Goal: Task Accomplishment & Management: Complete application form

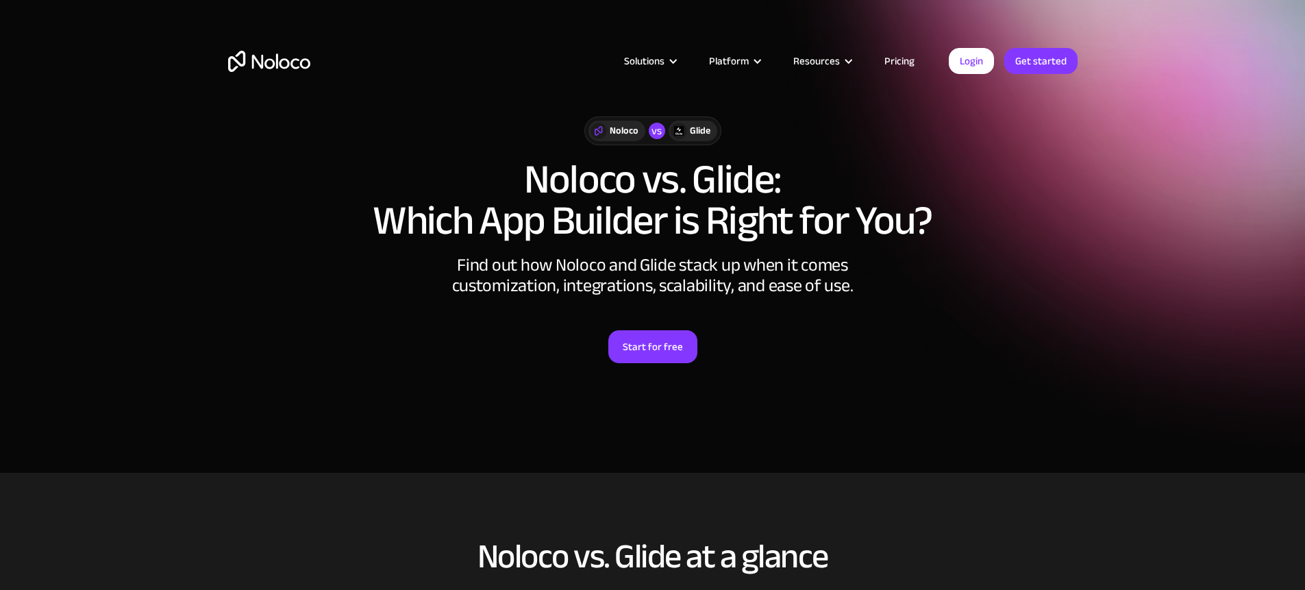
click at [893, 64] on link "Pricing" at bounding box center [899, 61] width 64 height 18
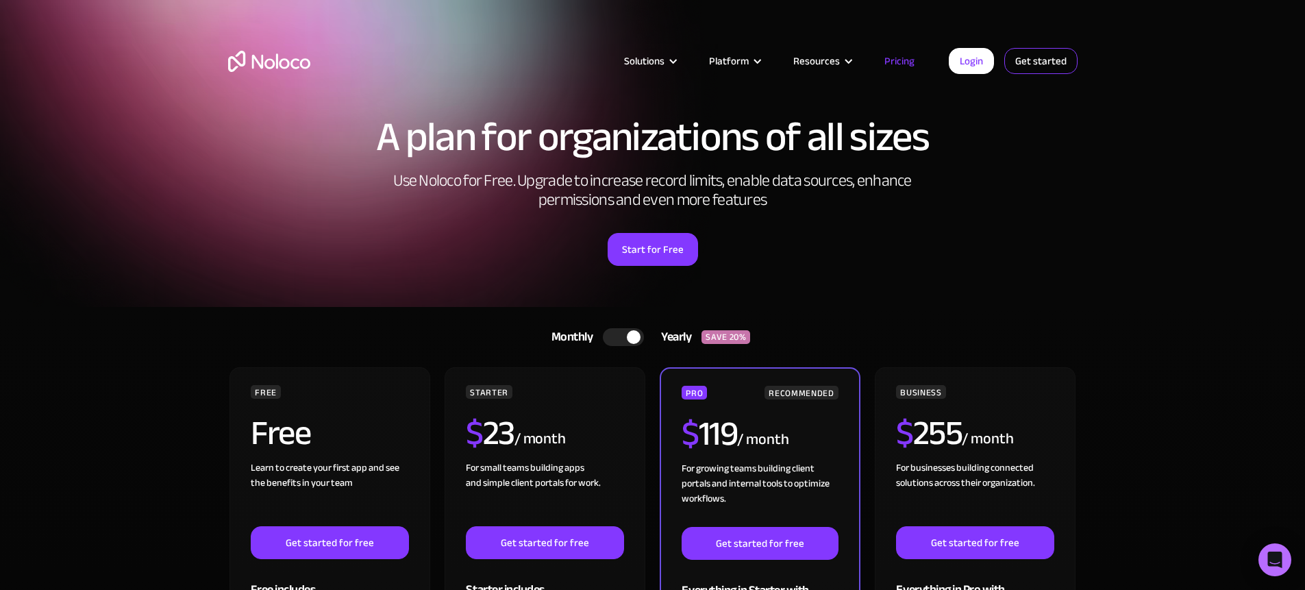
click at [1015, 69] on link "Get started" at bounding box center [1040, 61] width 73 height 26
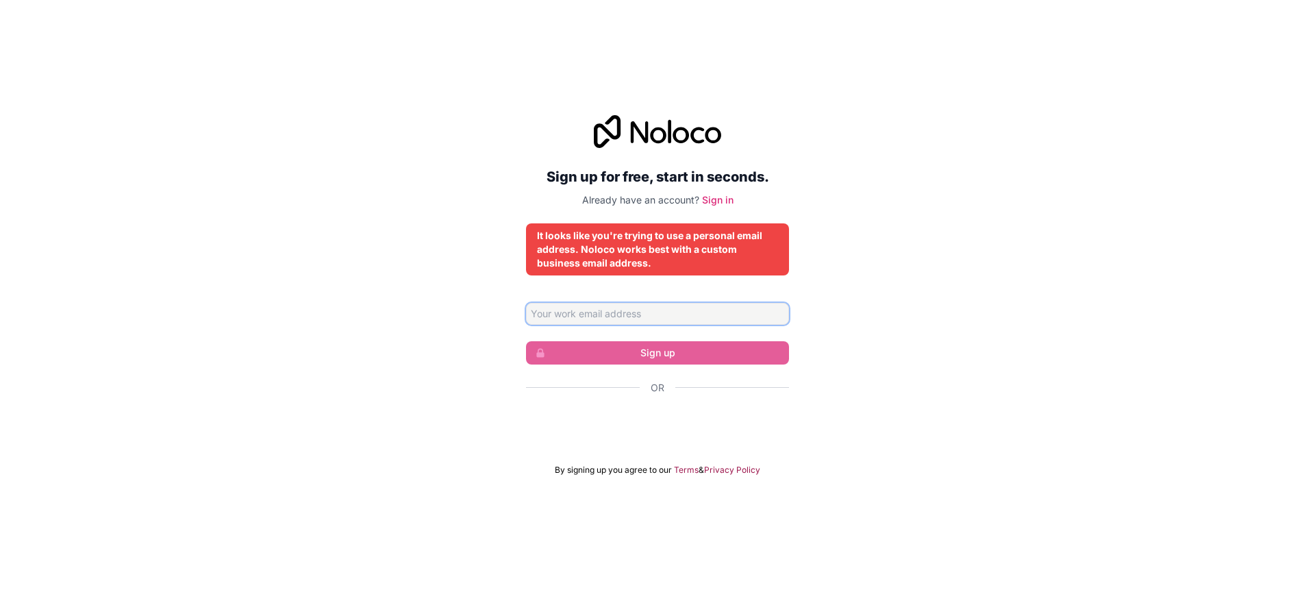
click at [686, 319] on input "Email address" at bounding box center [657, 314] width 263 height 22
click at [686, 316] on input "Email address" at bounding box center [657, 314] width 263 height 22
type input "b"
type input "abigail@cheshirecatworks.com"
click at [693, 319] on input "abigail@cheshirecatworks.com" at bounding box center [657, 314] width 263 height 22
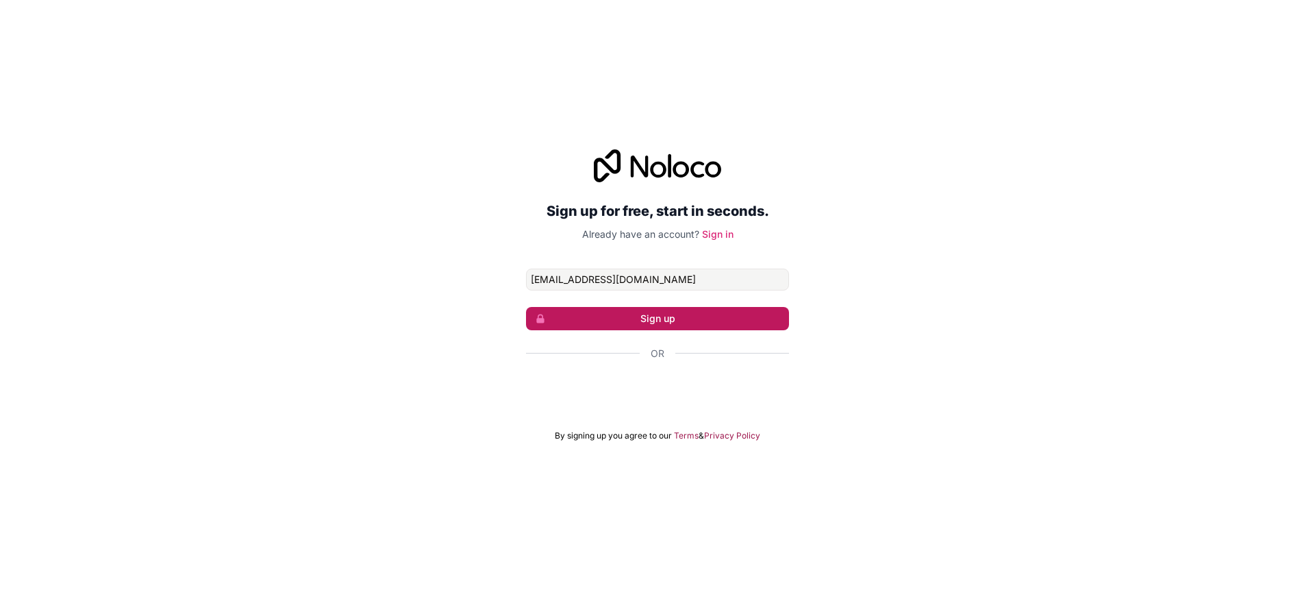
type input "abigail@cheshirecatworks.com"
click at [616, 324] on button "Sign up" at bounding box center [657, 318] width 263 height 23
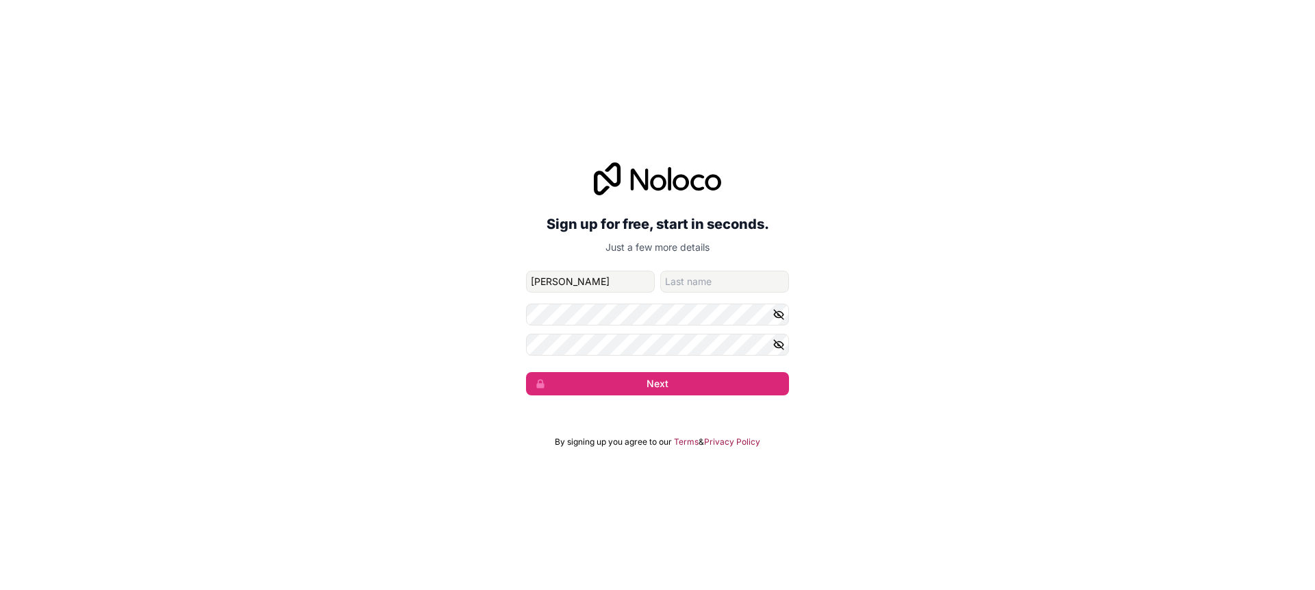
type input "Abigail"
click at [743, 278] on input "family-name" at bounding box center [724, 282] width 129 height 22
type input "Artita"
drag, startPoint x: 408, startPoint y: 302, endPoint x: 472, endPoint y: 302, distance: 63.7
click at [408, 302] on div "Sign up for free, start in seconds. Just a few more details abigail@cheshirecat…" at bounding box center [657, 278] width 1315 height 271
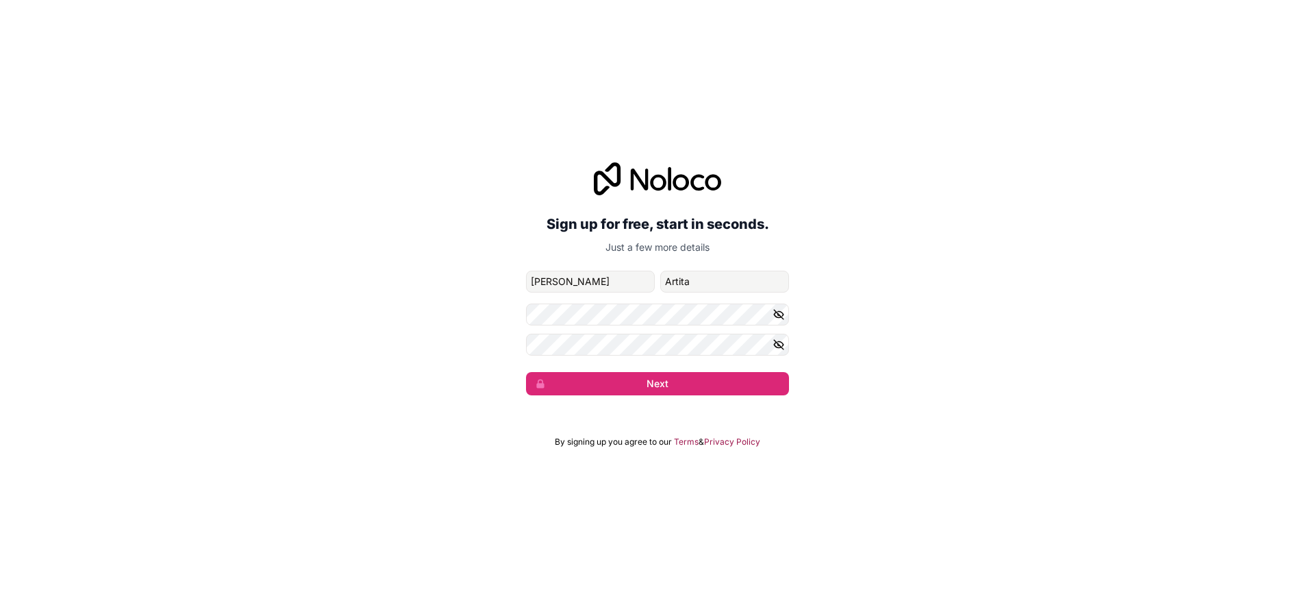
click at [425, 169] on div "Sign up for free, start in seconds. Just a few more details abigail@cheshirecat…" at bounding box center [657, 278] width 1315 height 271
click at [601, 396] on div "Sign up for free, start in seconds. Just a few more details abigail@cheshirecat…" at bounding box center [657, 278] width 1315 height 271
click at [630, 386] on button "Next" at bounding box center [657, 383] width 263 height 23
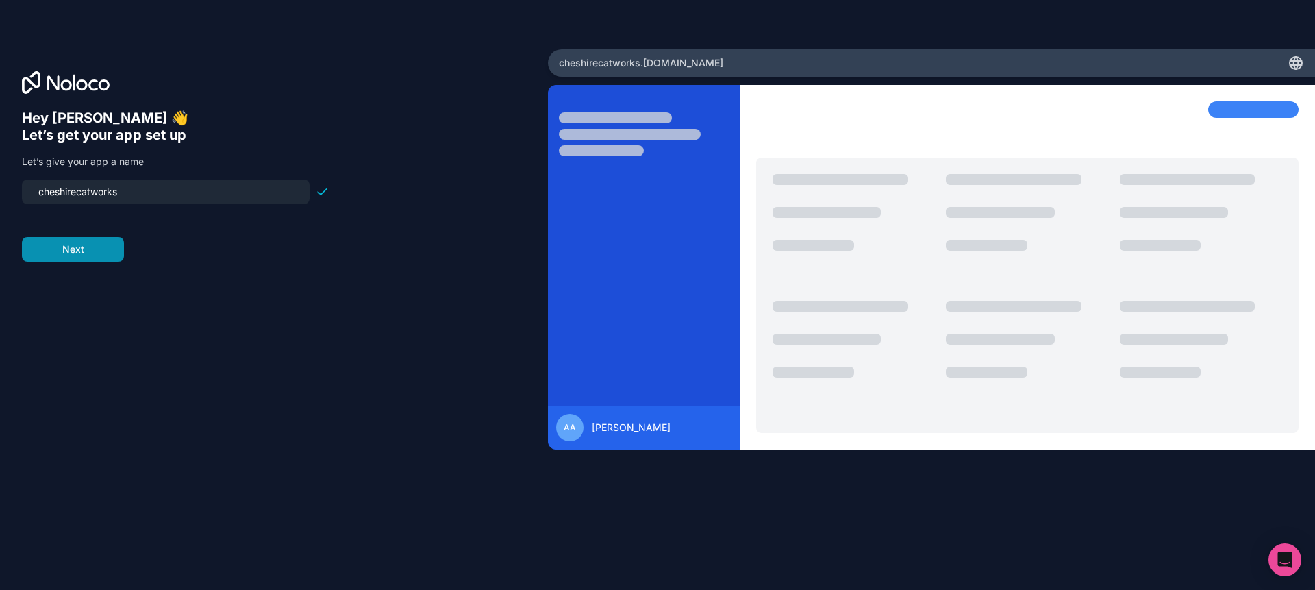
click at [49, 258] on button "Next" at bounding box center [73, 249] width 102 height 25
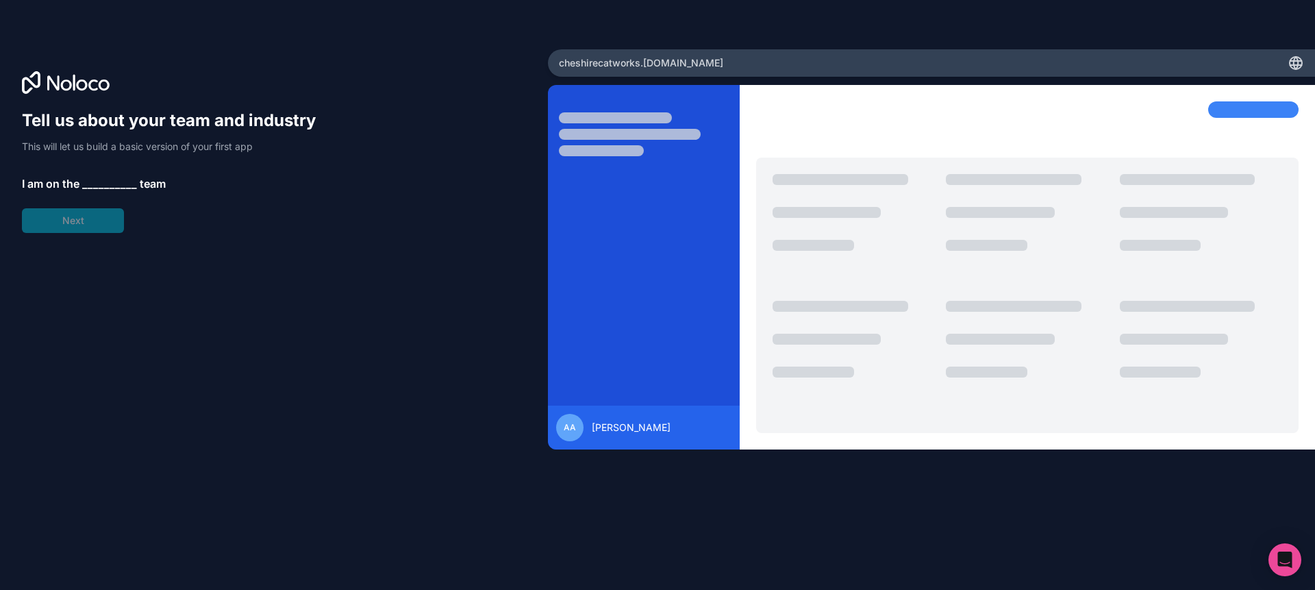
click at [99, 187] on span "__________" at bounding box center [109, 183] width 55 height 16
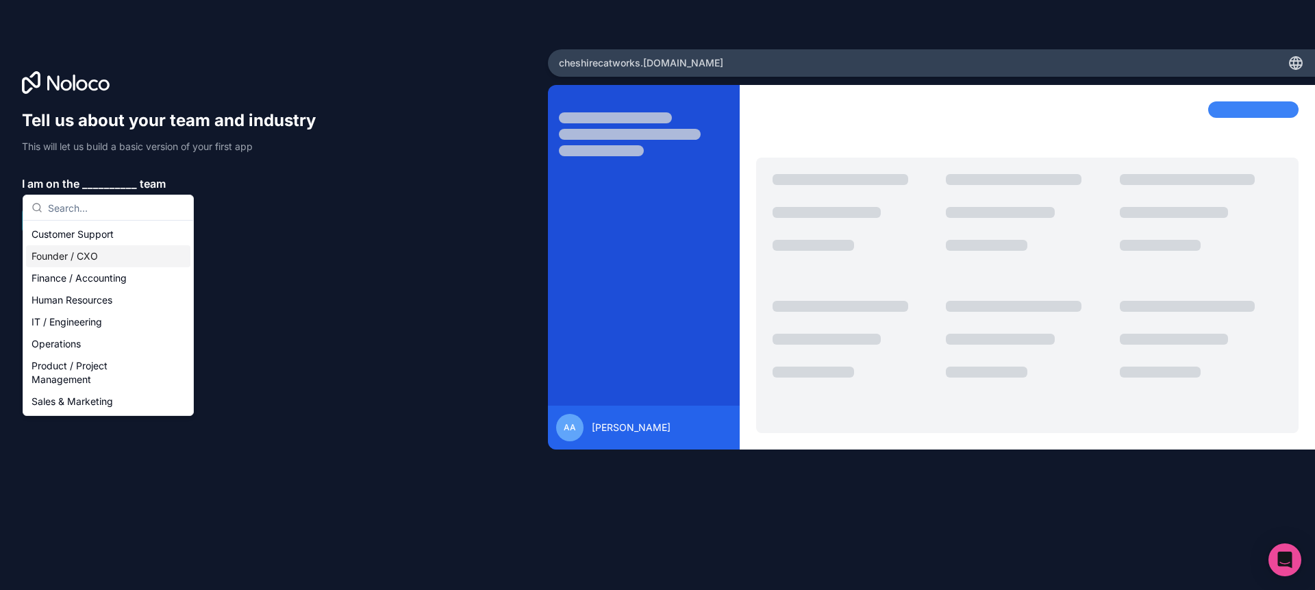
click at [133, 260] on div "Founder / CXO" at bounding box center [108, 256] width 164 height 22
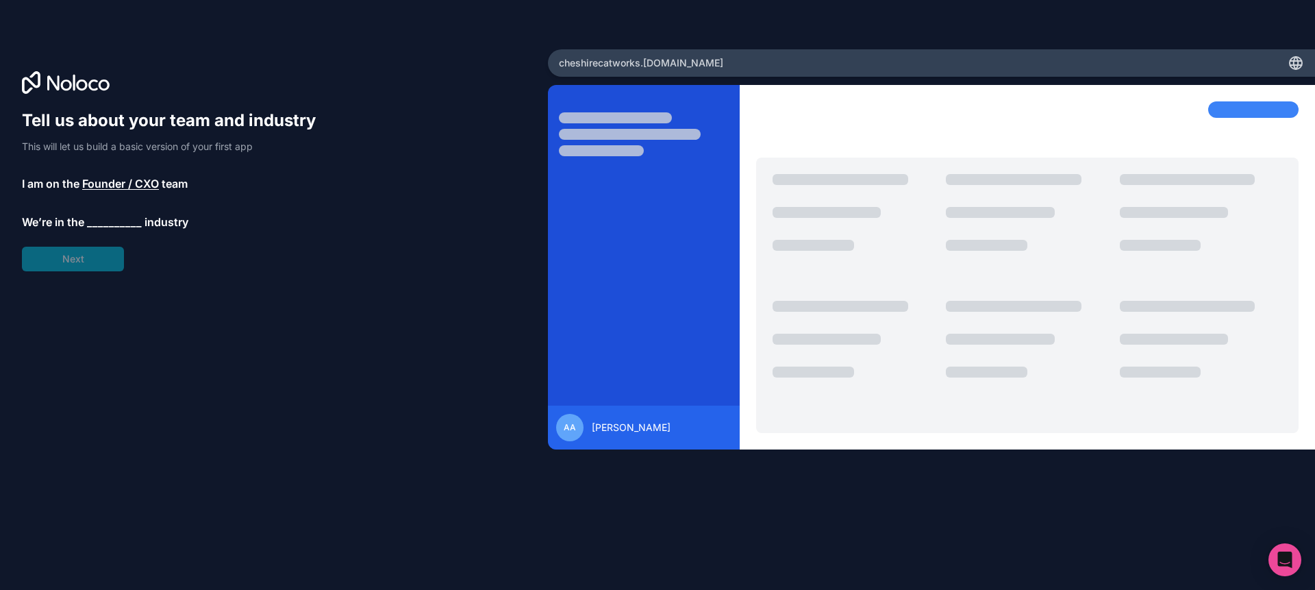
click at [114, 225] on span "__________" at bounding box center [114, 222] width 55 height 16
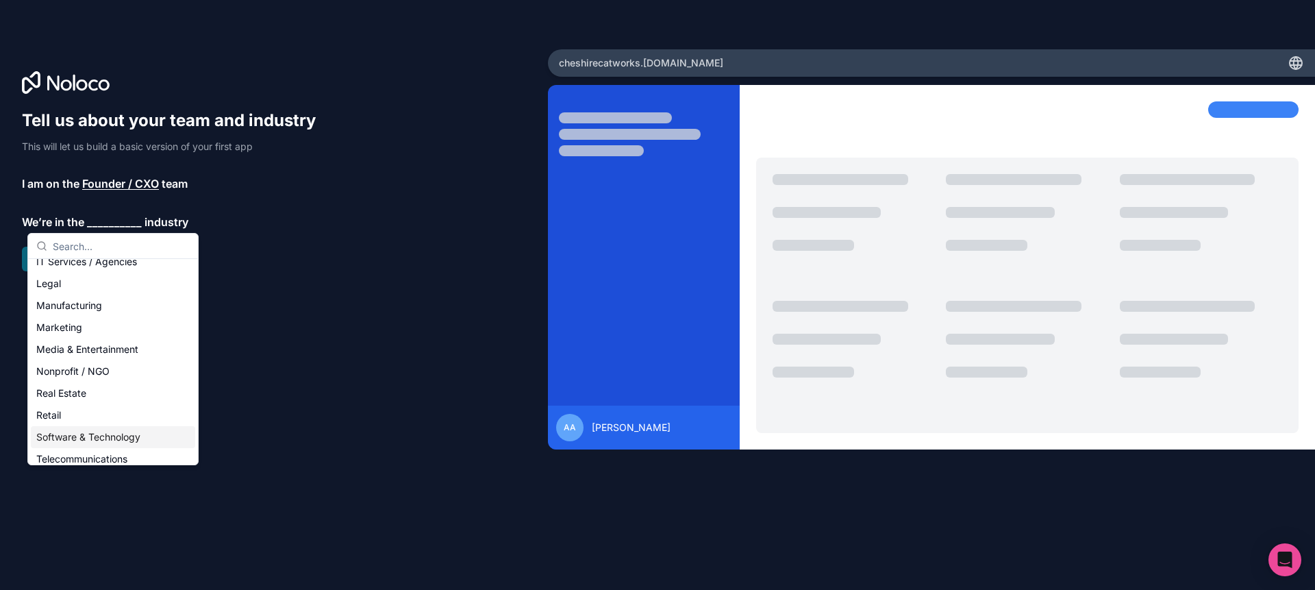
scroll to position [247, 0]
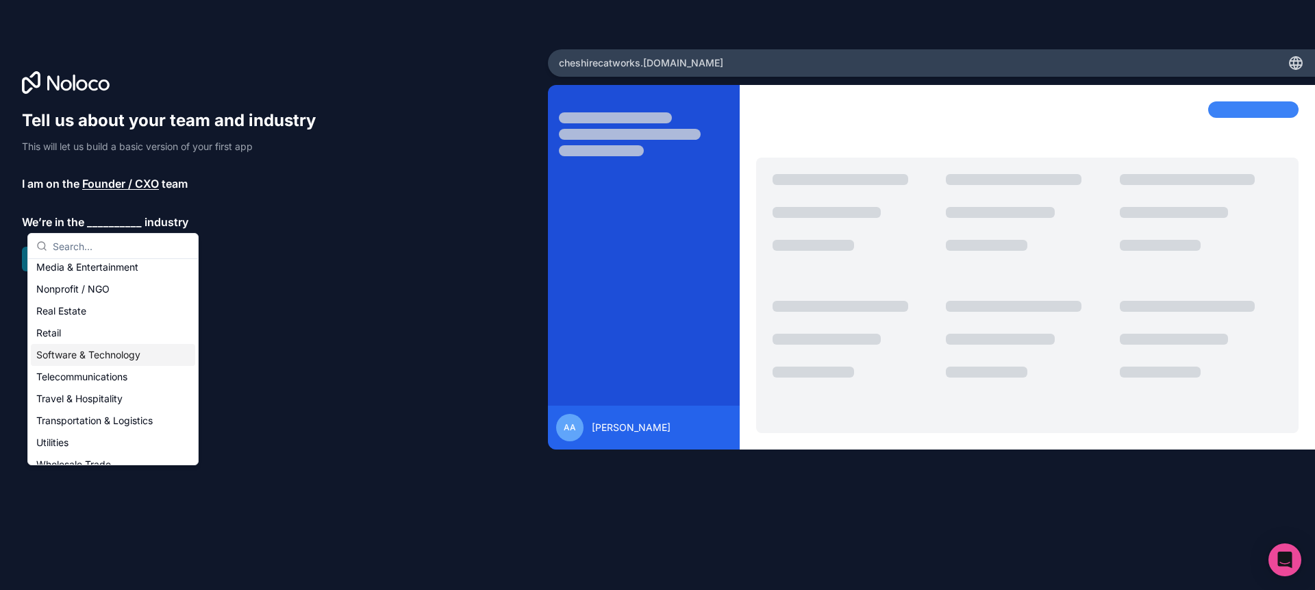
click at [164, 358] on div "Software & Technology" at bounding box center [113, 355] width 164 height 22
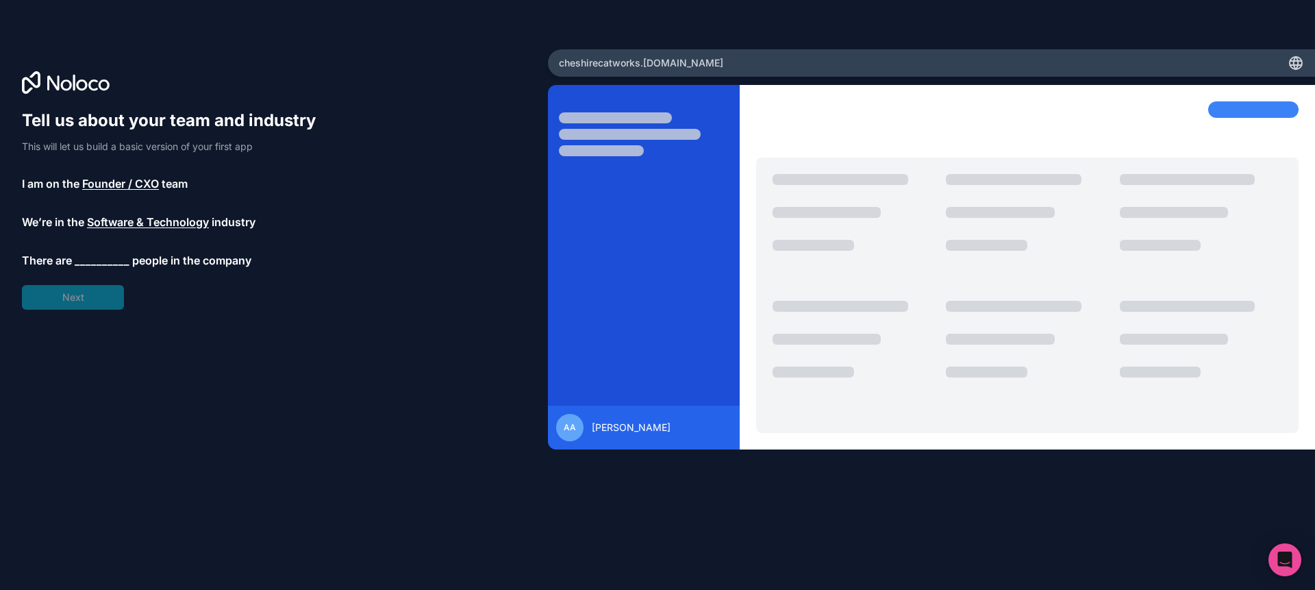
click at [100, 264] on span "__________" at bounding box center [102, 260] width 55 height 16
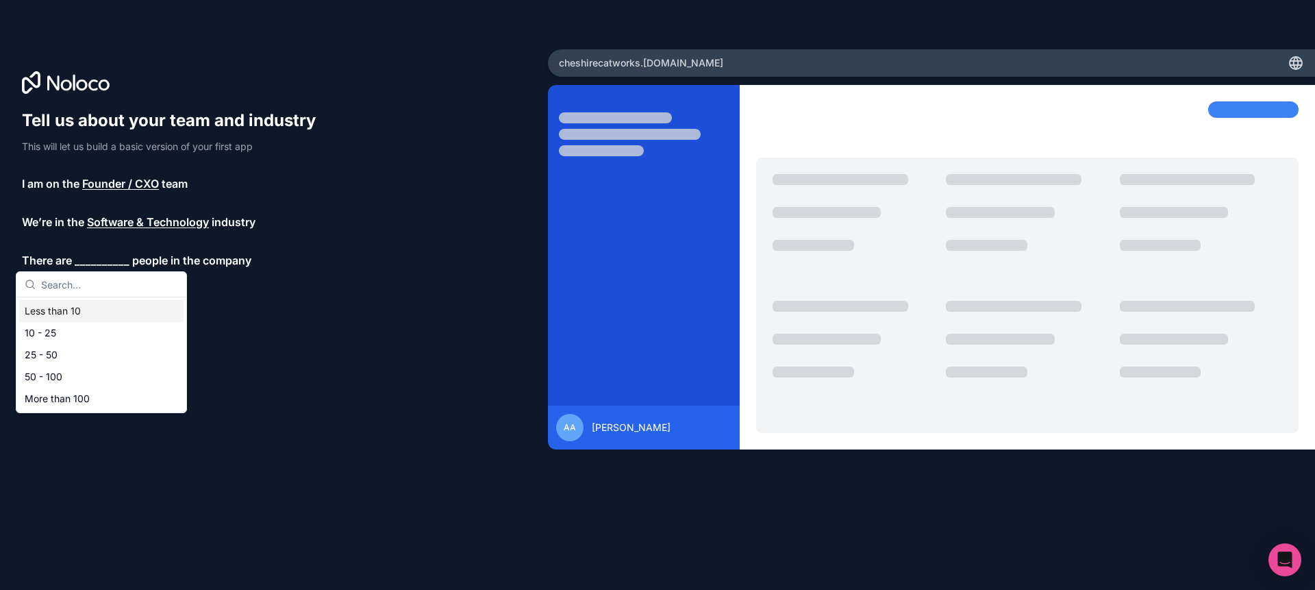
drag, startPoint x: 124, startPoint y: 312, endPoint x: 39, endPoint y: 294, distance: 86.9
click at [116, 311] on div "Less than 10" at bounding box center [101, 311] width 164 height 22
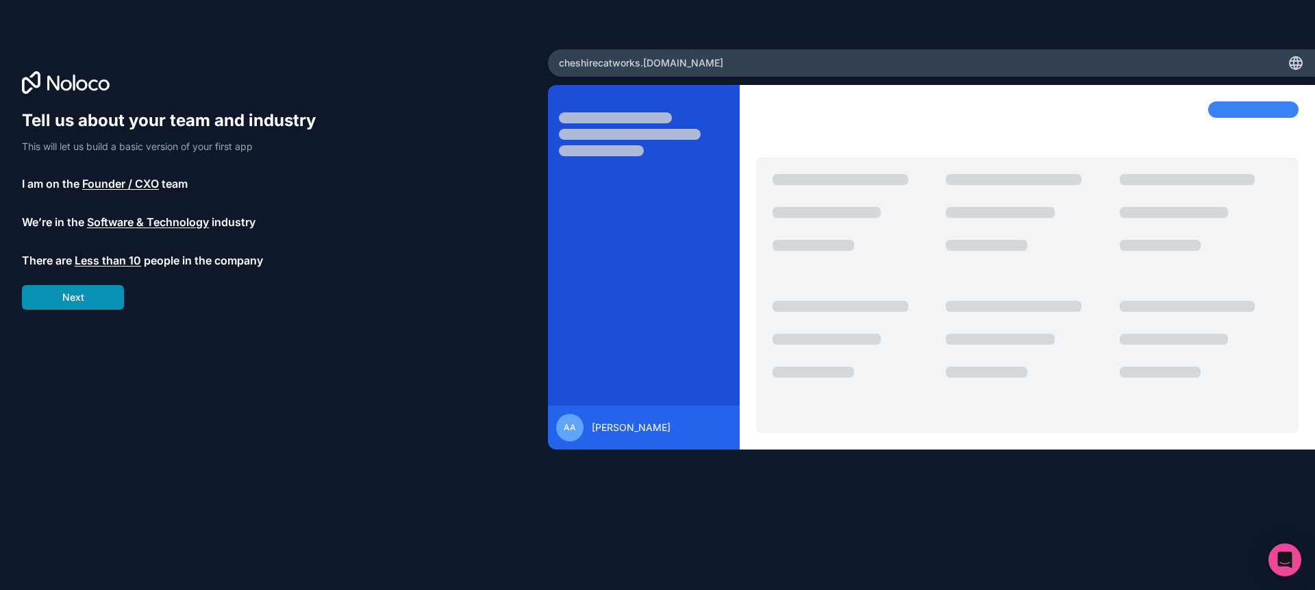
click at [40, 303] on button "Next" at bounding box center [73, 297] width 102 height 25
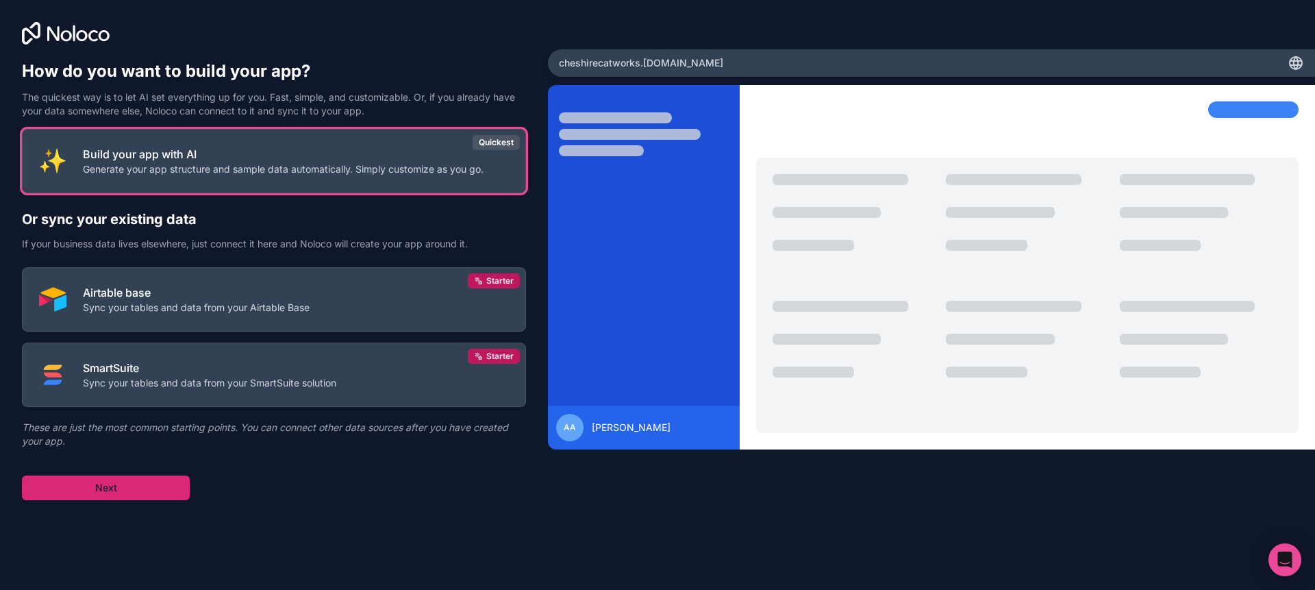
click at [66, 490] on button "Next" at bounding box center [106, 487] width 168 height 25
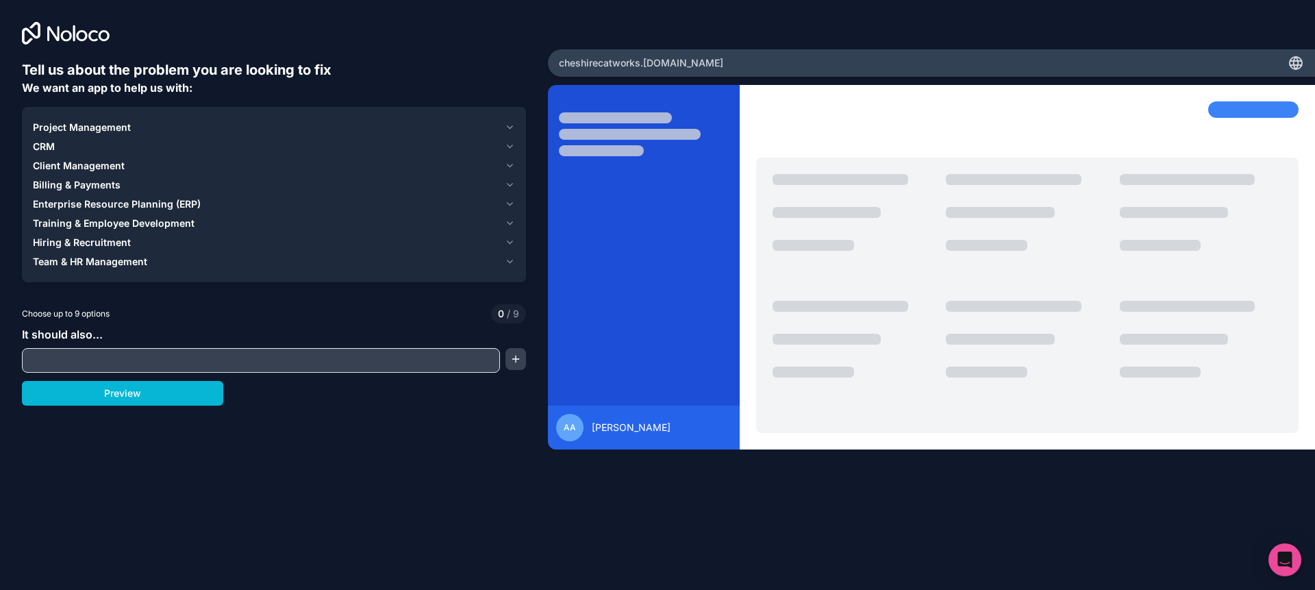
click at [340, 364] on input "text" at bounding box center [260, 360] width 471 height 19
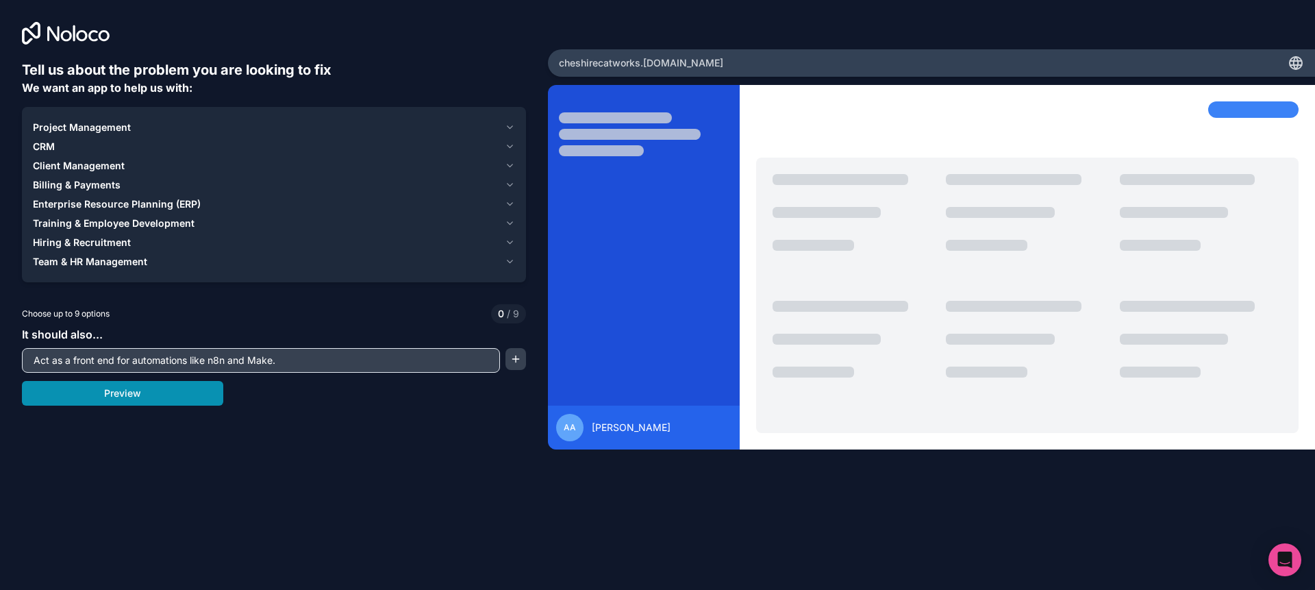
type input "Act as a front end for automations like n8n and Make."
click at [66, 397] on button "Preview" at bounding box center [122, 393] width 201 height 25
click at [349, 128] on div "Project Management" at bounding box center [266, 128] width 467 height 14
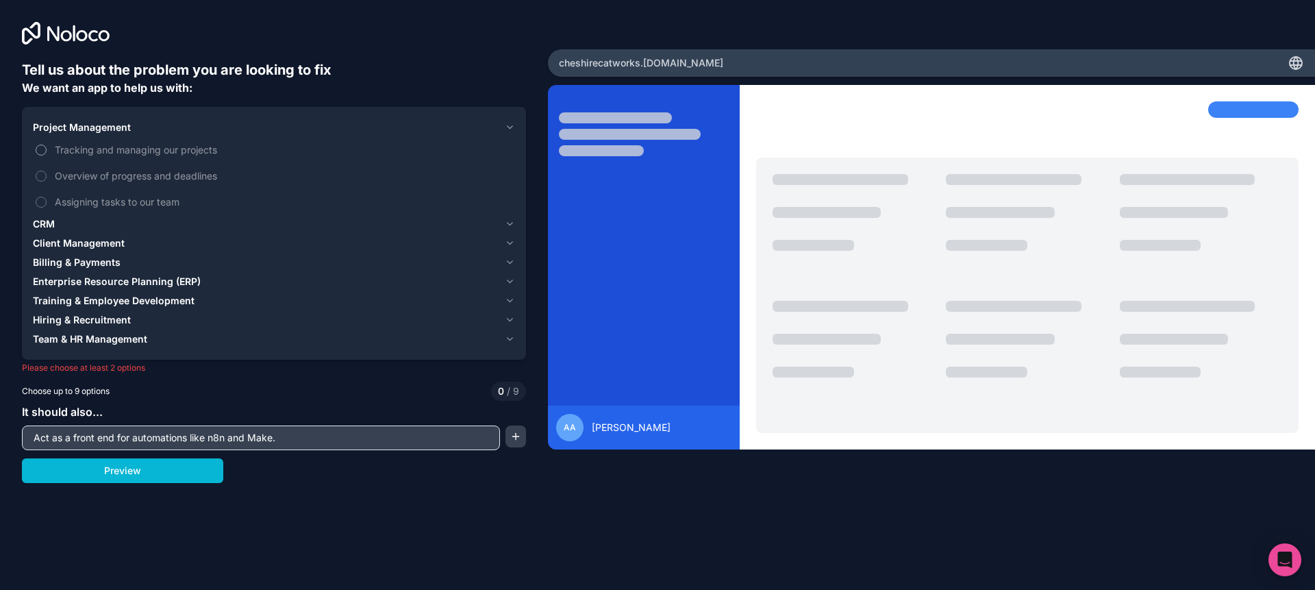
click at [41, 153] on button "Tracking and managing our projects" at bounding box center [41, 150] width 11 height 11
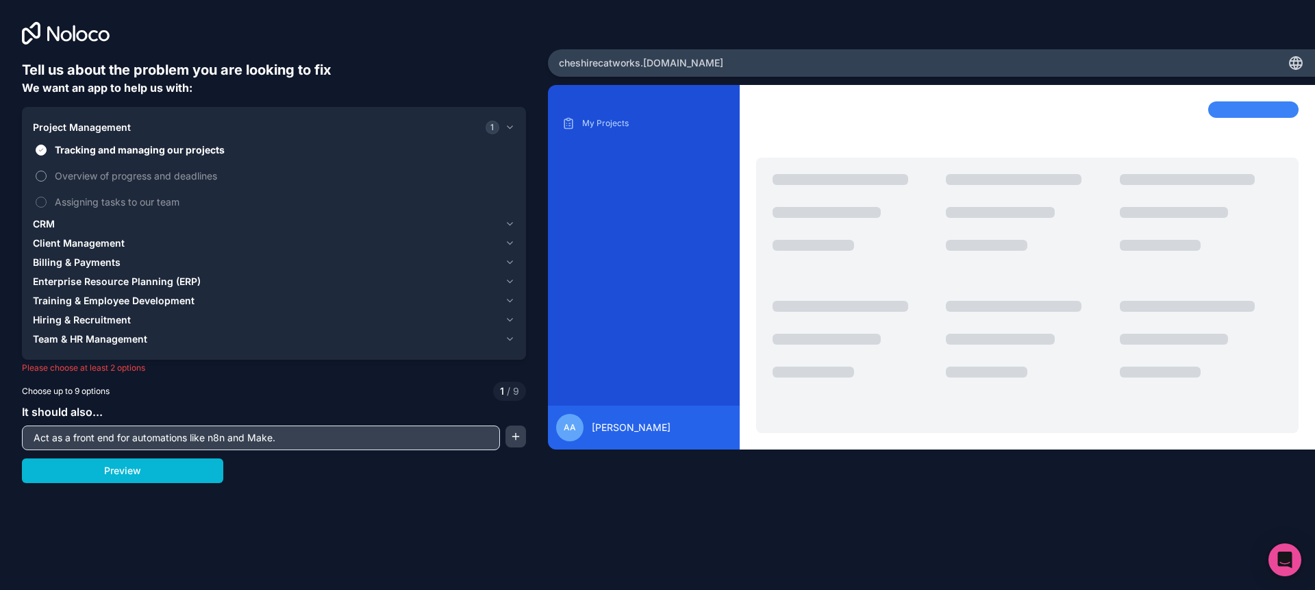
click at [41, 173] on button "Overview of progress and deadlines" at bounding box center [41, 176] width 11 height 11
click at [42, 211] on label "Assigning tasks to our team" at bounding box center [274, 201] width 482 height 25
click at [42, 208] on button "Assigning tasks to our team" at bounding box center [41, 202] width 11 height 11
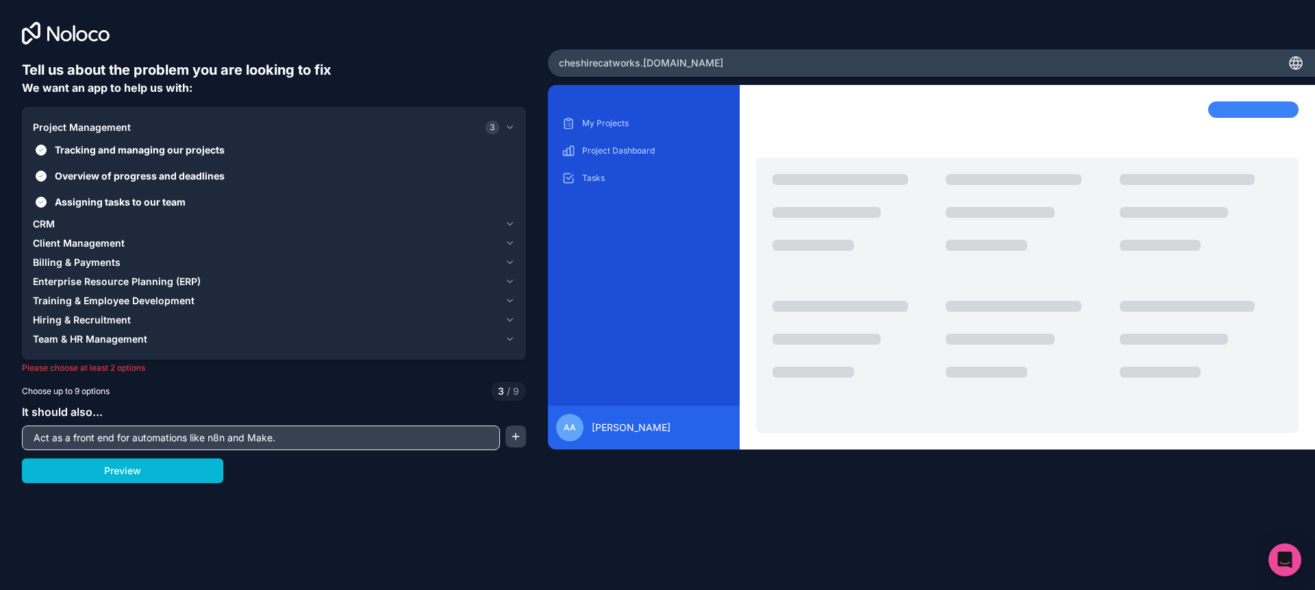
click at [191, 245] on div "Client Management" at bounding box center [266, 243] width 467 height 14
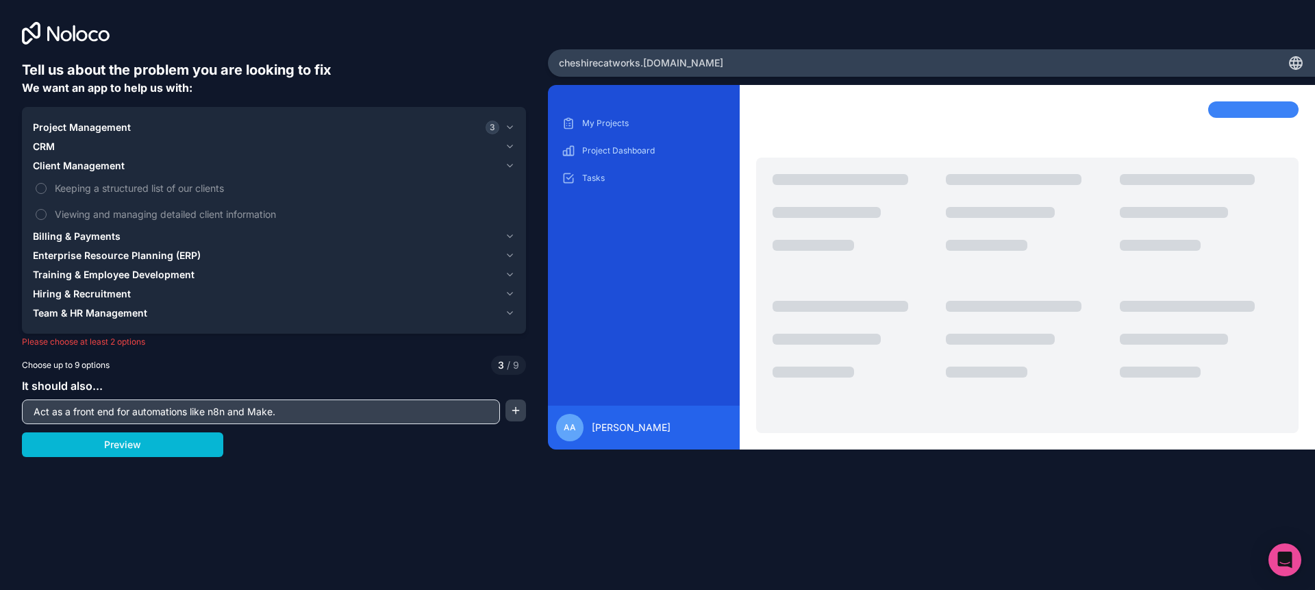
click at [208, 153] on button "CRM" at bounding box center [274, 146] width 482 height 19
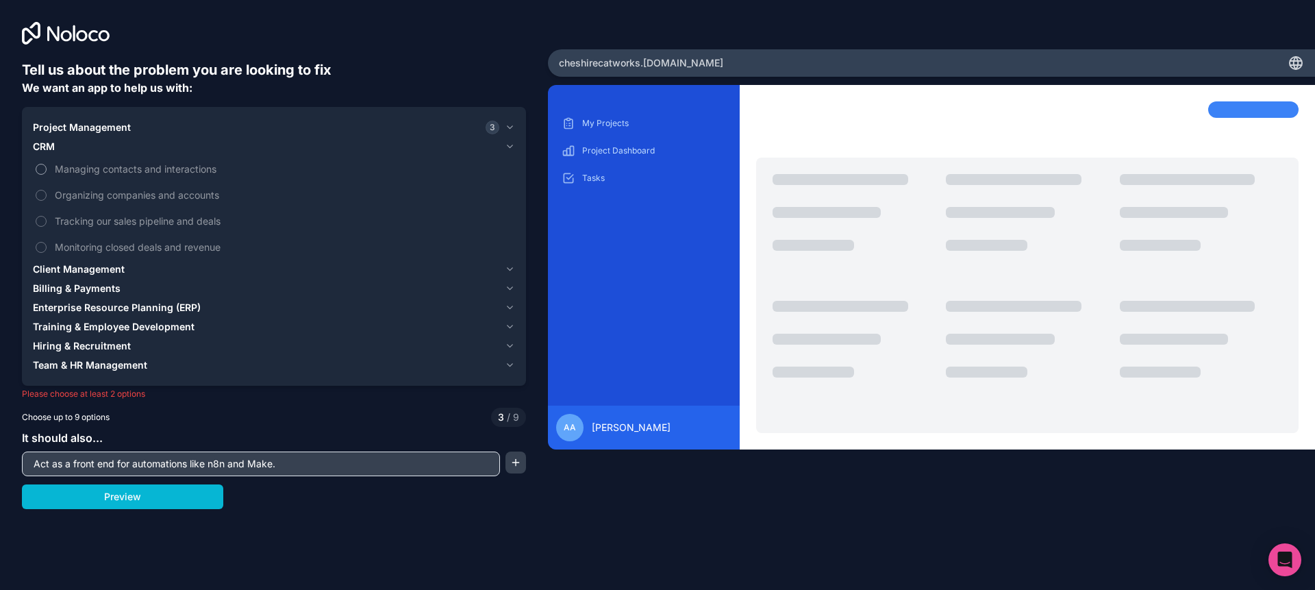
click at [46, 173] on label "Managing contacts and interactions" at bounding box center [274, 168] width 482 height 25
click at [46, 173] on button "Managing contacts and interactions" at bounding box center [41, 169] width 11 height 11
click at [45, 201] on label "Organizing companies and accounts" at bounding box center [274, 194] width 482 height 25
click at [45, 201] on button "Organizing companies and accounts" at bounding box center [41, 195] width 11 height 11
drag, startPoint x: 37, startPoint y: 222, endPoint x: 40, endPoint y: 249, distance: 26.9
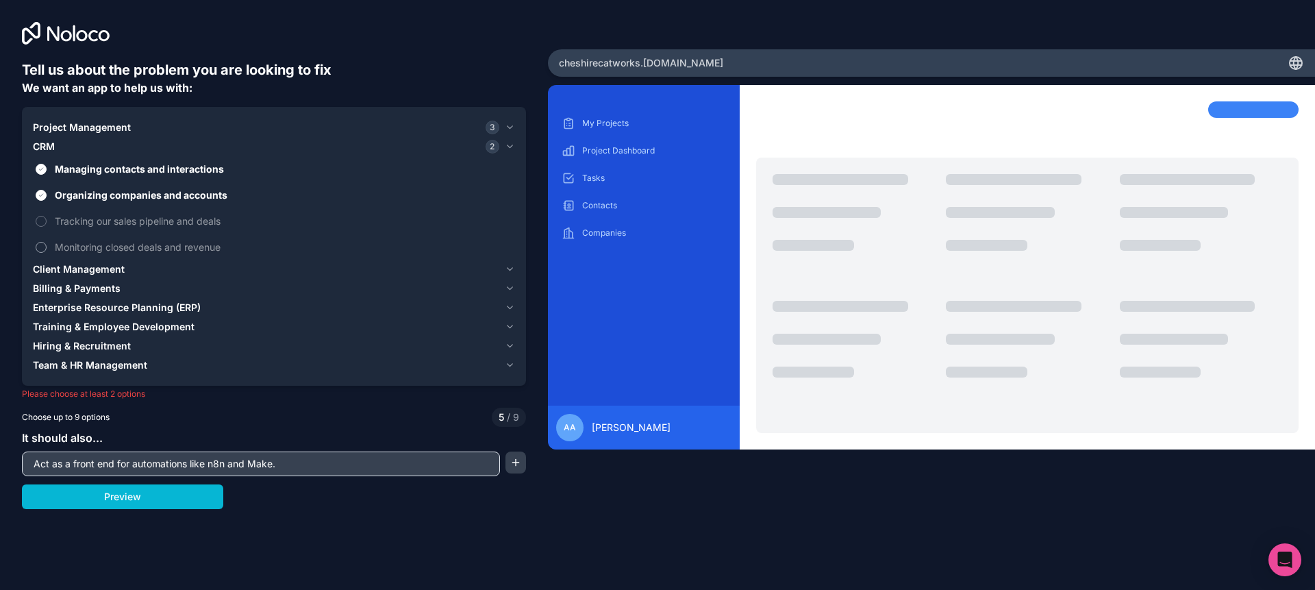
click at [38, 226] on label "Tracking our sales pipeline and deals" at bounding box center [274, 220] width 482 height 25
click at [38, 226] on button "Tracking our sales pipeline and deals" at bounding box center [41, 221] width 11 height 11
click at [36, 249] on button "Monitoring closed deals and revenue" at bounding box center [41, 247] width 11 height 11
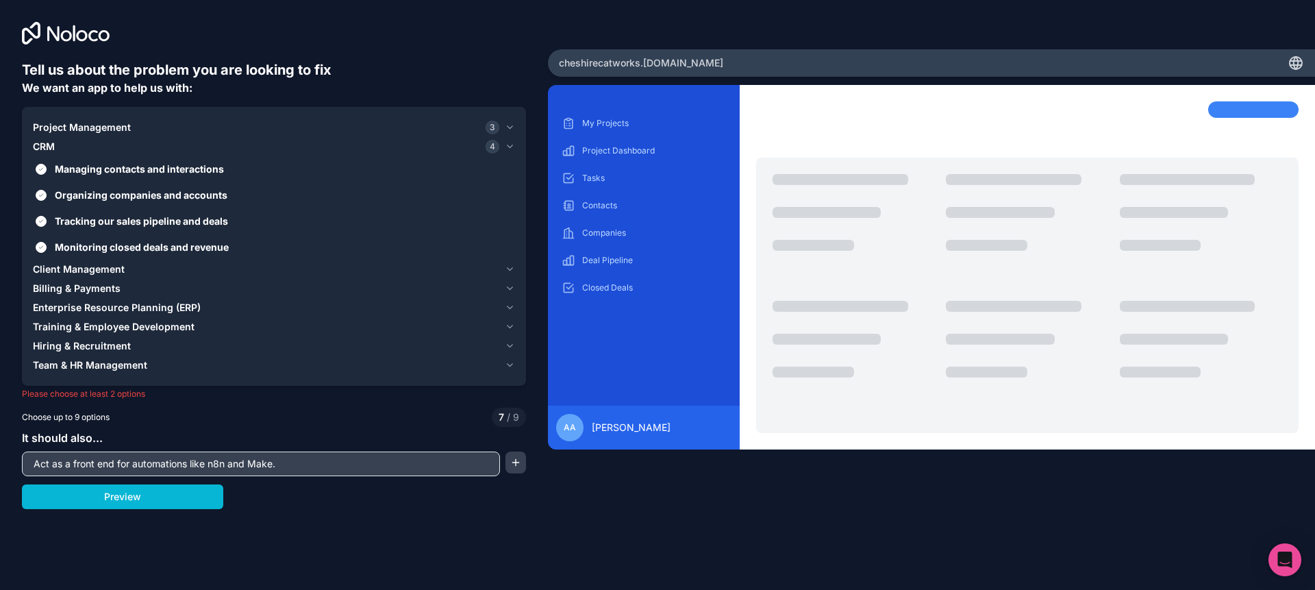
drag, startPoint x: 191, startPoint y: 266, endPoint x: 86, endPoint y: 263, distance: 104.8
click at [191, 266] on div "Client Management" at bounding box center [266, 269] width 467 height 14
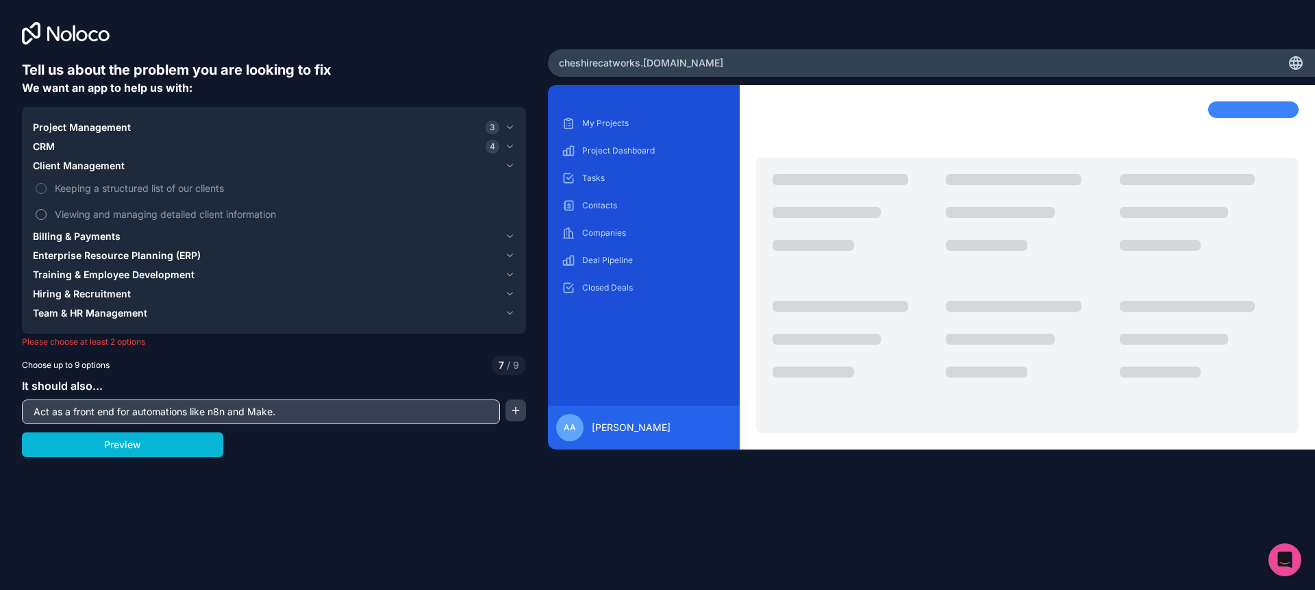
drag, startPoint x: 40, startPoint y: 190, endPoint x: 34, endPoint y: 205, distance: 16.6
click at [40, 191] on button "Keeping a structured list of our clients" at bounding box center [41, 188] width 11 height 11
click at [42, 214] on button "Viewing and managing detailed client information" at bounding box center [41, 214] width 11 height 11
click at [222, 236] on div "Billing & Payments" at bounding box center [266, 236] width 467 height 14
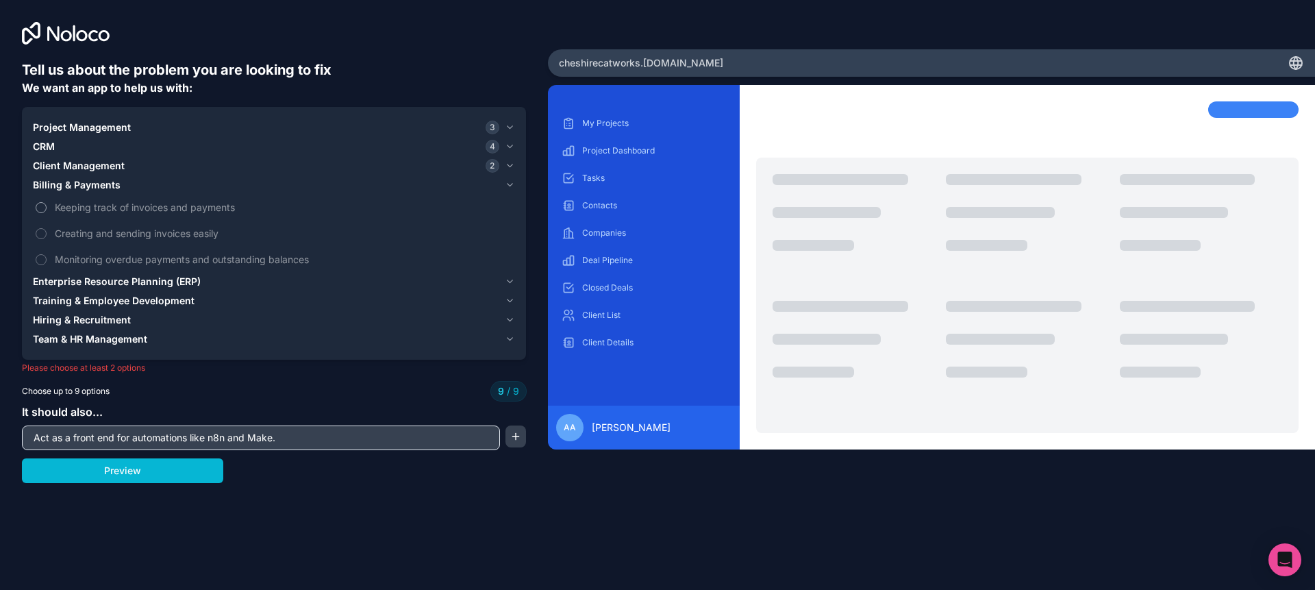
click at [43, 213] on label "Keeping track of invoices and payments" at bounding box center [274, 207] width 482 height 25
click at [47, 212] on label "Keeping track of invoices and payments" at bounding box center [274, 207] width 482 height 25
click at [430, 186] on div "Billing & Payments" at bounding box center [266, 185] width 467 height 14
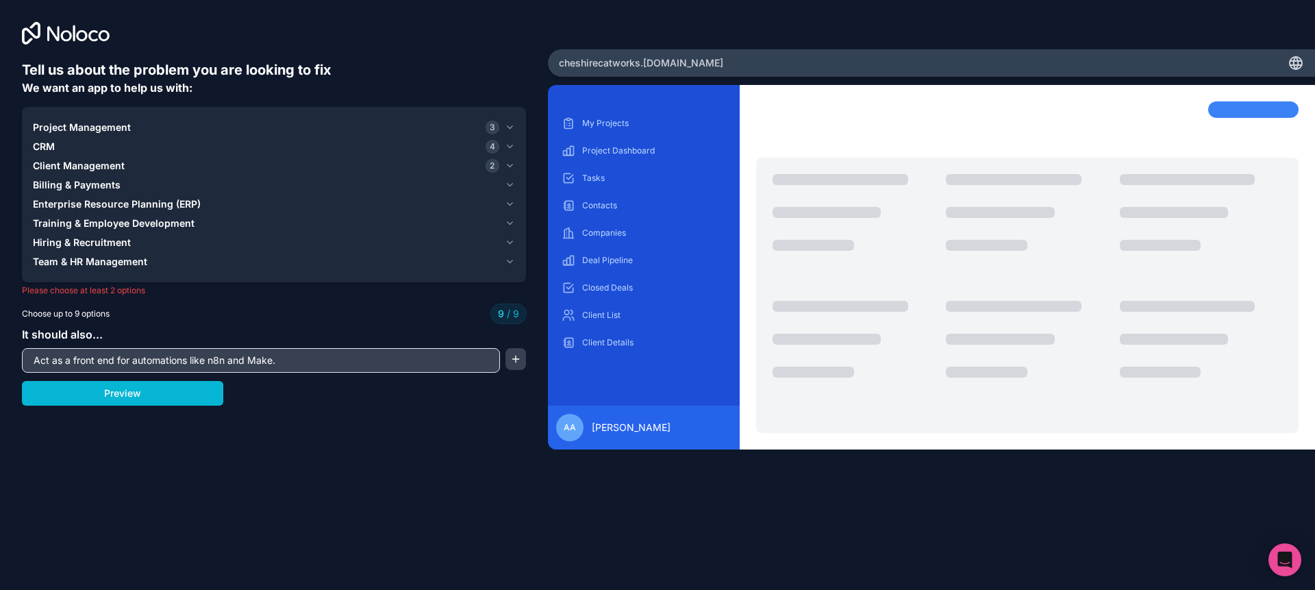
click at [401, 227] on div "Training & Employee Development" at bounding box center [266, 223] width 467 height 14
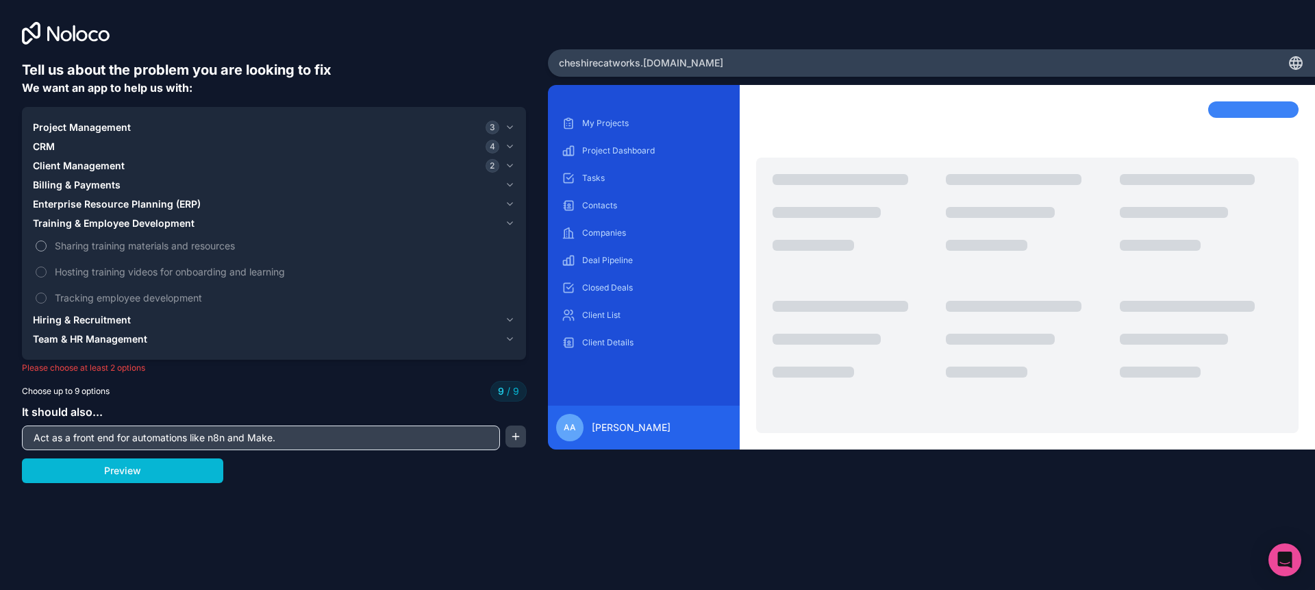
click at [45, 253] on label "Sharing training materials and resources" at bounding box center [274, 245] width 482 height 25
click at [360, 223] on div "Training & Employee Development" at bounding box center [266, 223] width 467 height 14
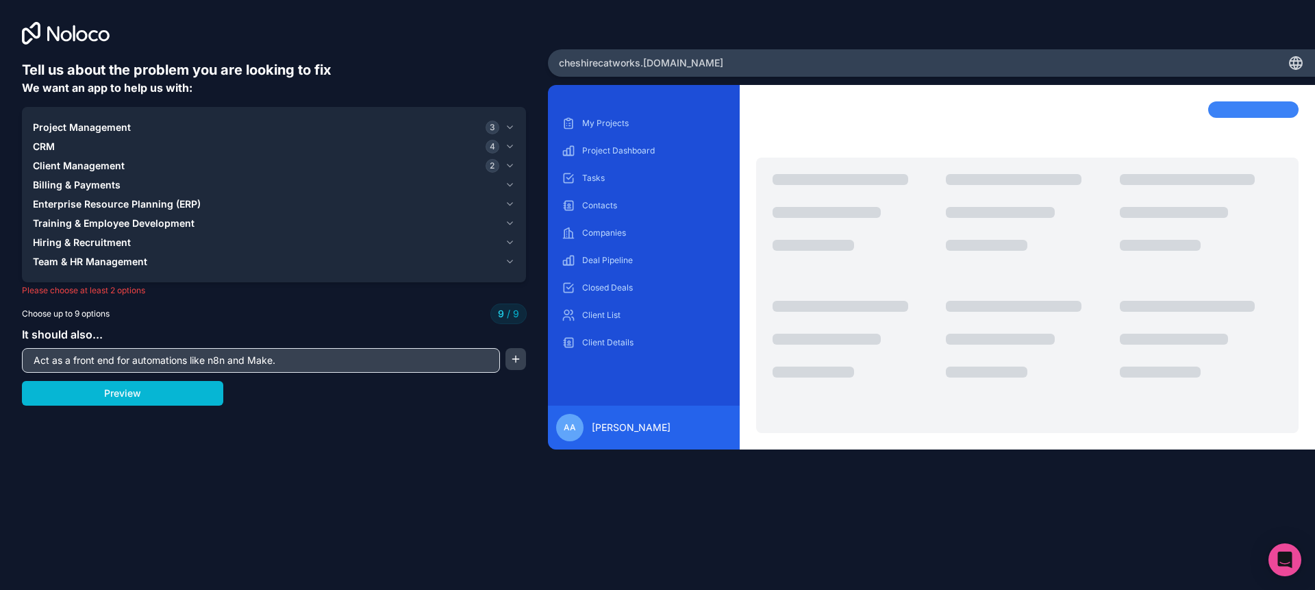
click at [454, 129] on div "Project Management 3" at bounding box center [266, 128] width 467 height 14
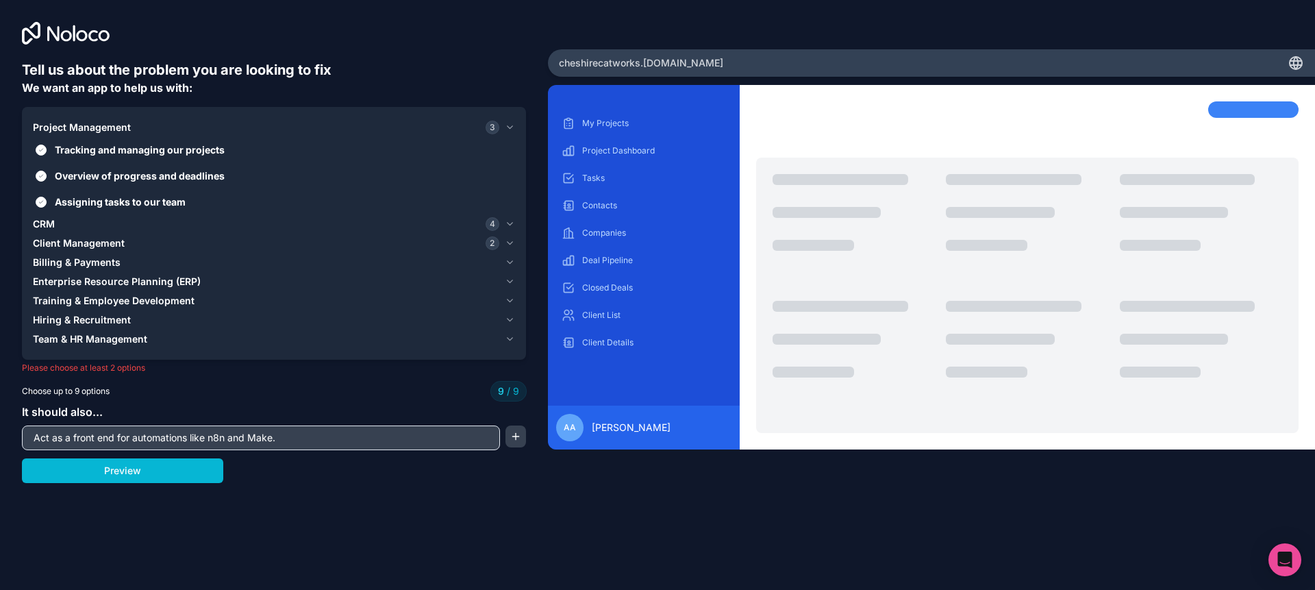
click at [400, 224] on div "CRM 4" at bounding box center [266, 224] width 467 height 14
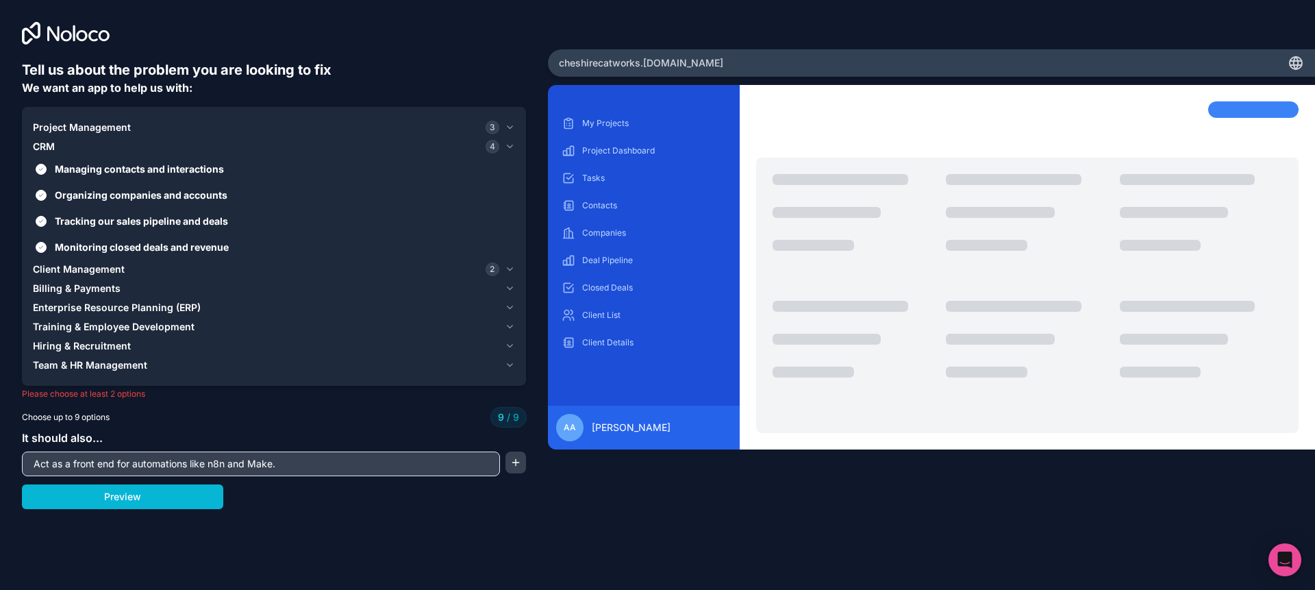
click at [427, 271] on div "Client Management 2" at bounding box center [266, 269] width 467 height 14
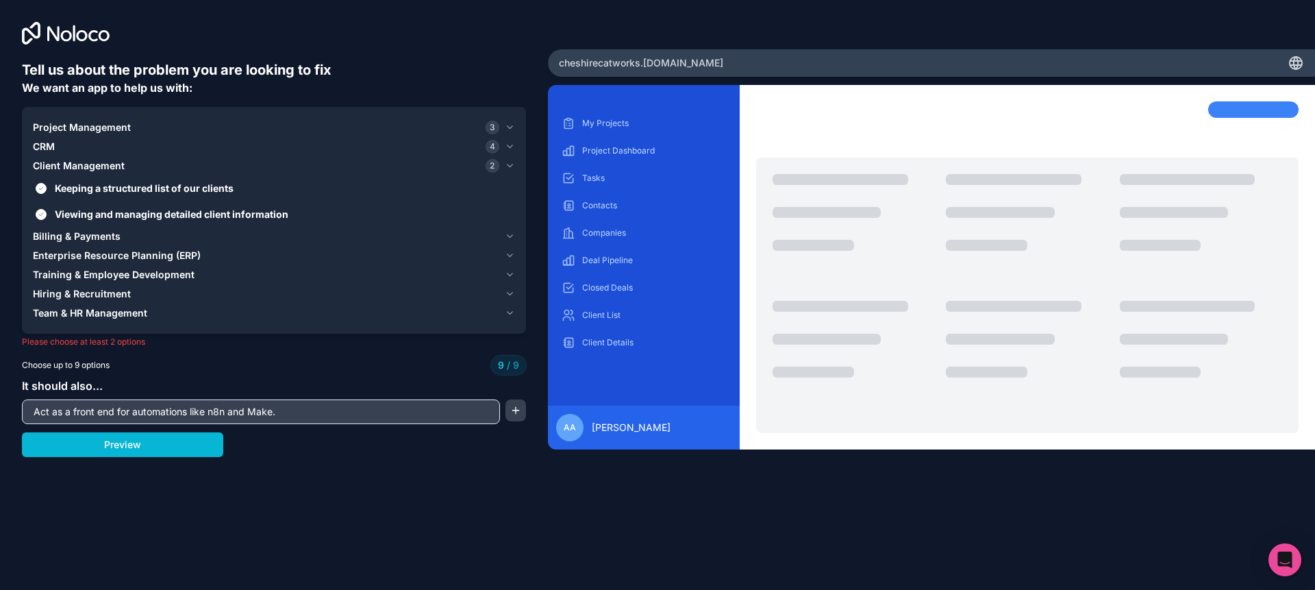
click at [397, 165] on div "Client Management 2" at bounding box center [266, 166] width 467 height 14
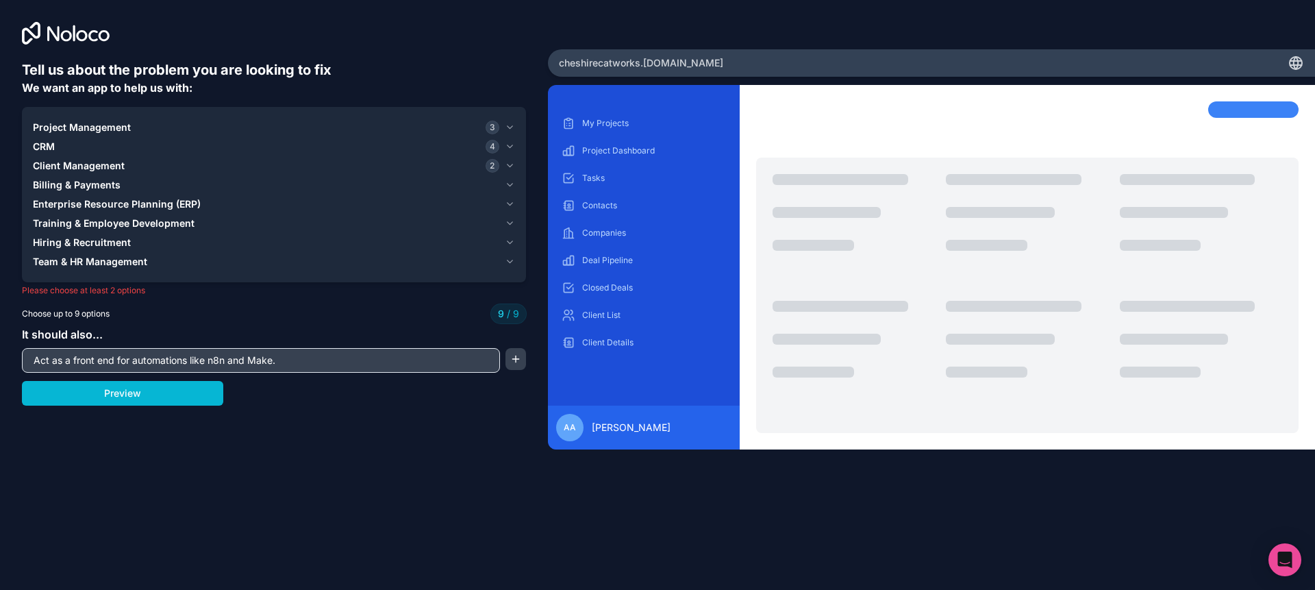
click at [397, 166] on div "Client Management 2" at bounding box center [266, 166] width 467 height 14
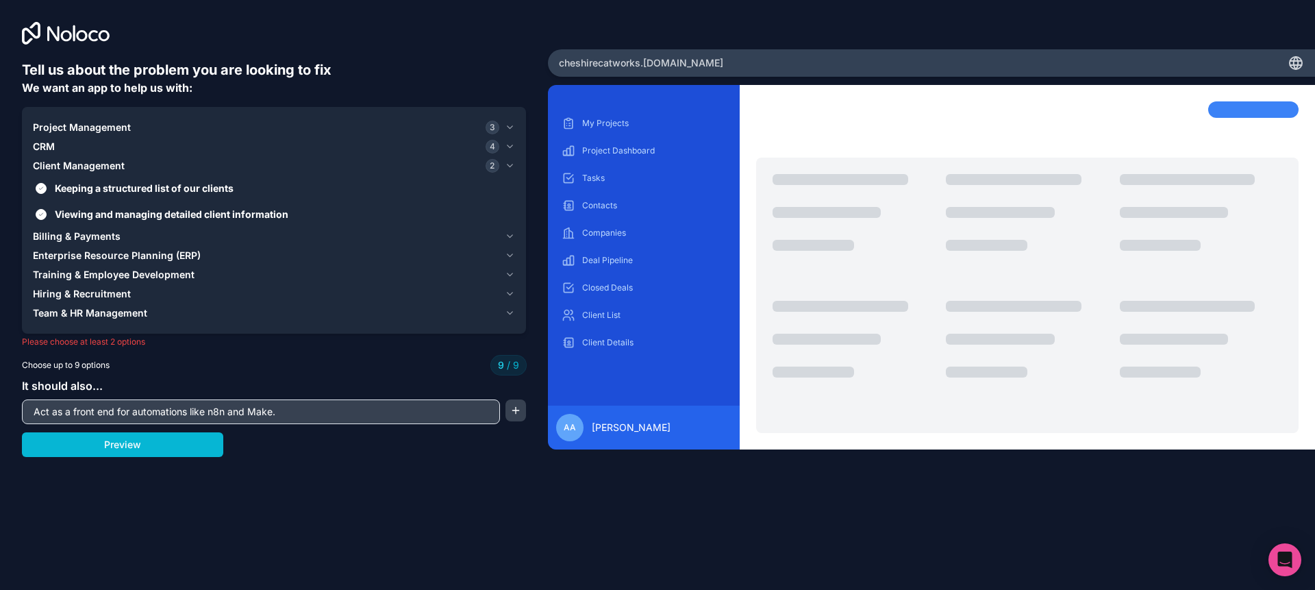
click at [360, 162] on div "Client Management 2" at bounding box center [266, 166] width 467 height 14
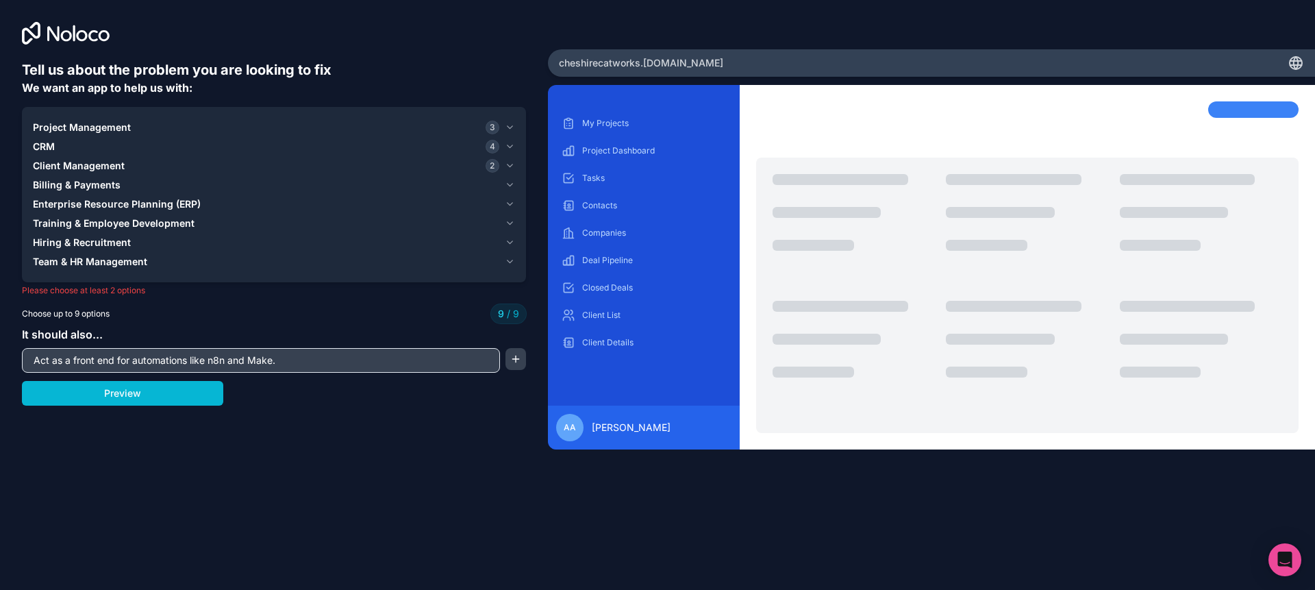
click at [328, 149] on div "CRM 4" at bounding box center [266, 147] width 467 height 14
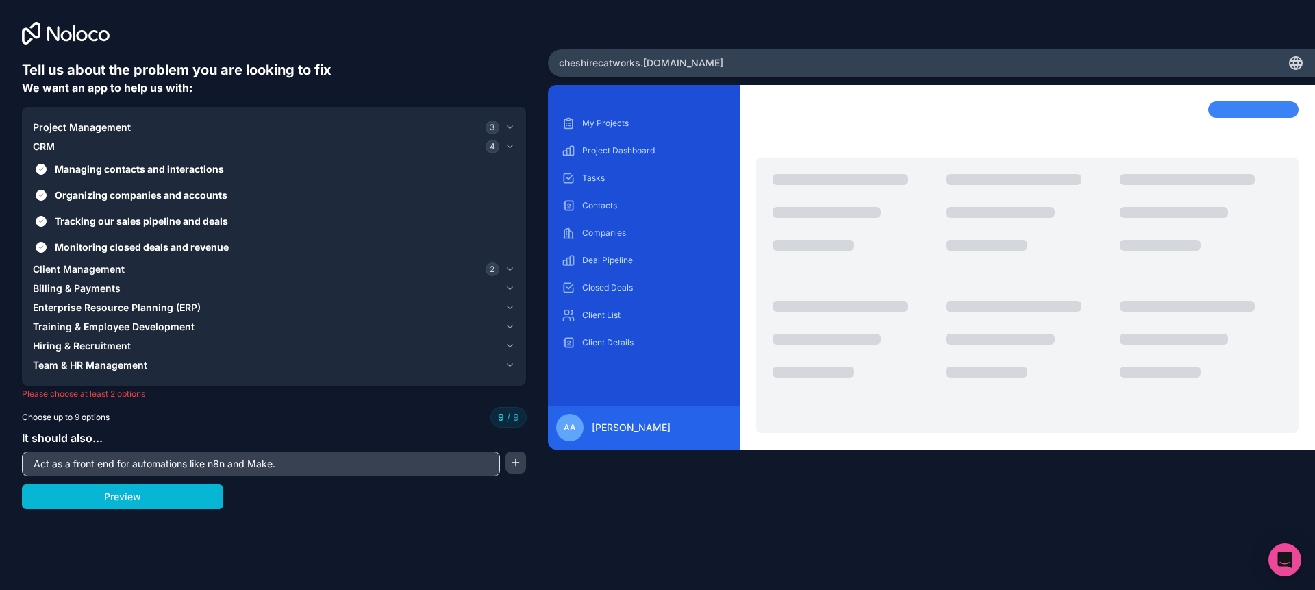
click at [328, 149] on div "CRM 4" at bounding box center [266, 147] width 467 height 14
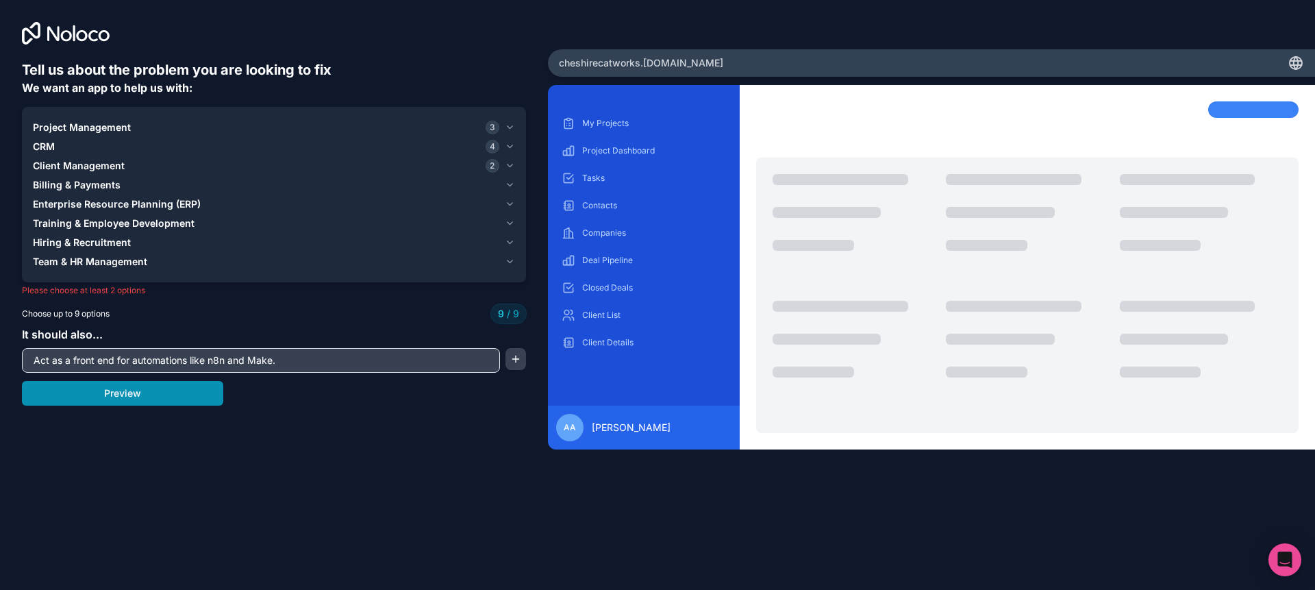
click at [61, 401] on button "Preview" at bounding box center [122, 393] width 201 height 25
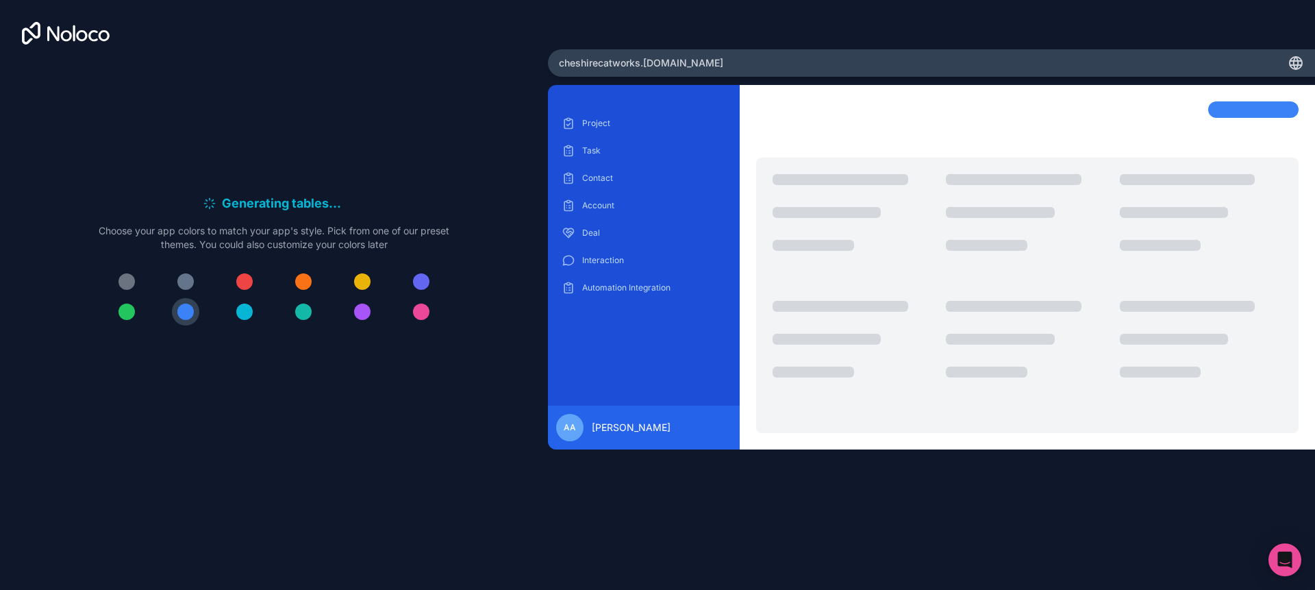
click at [239, 308] on div at bounding box center [244, 311] width 16 height 16
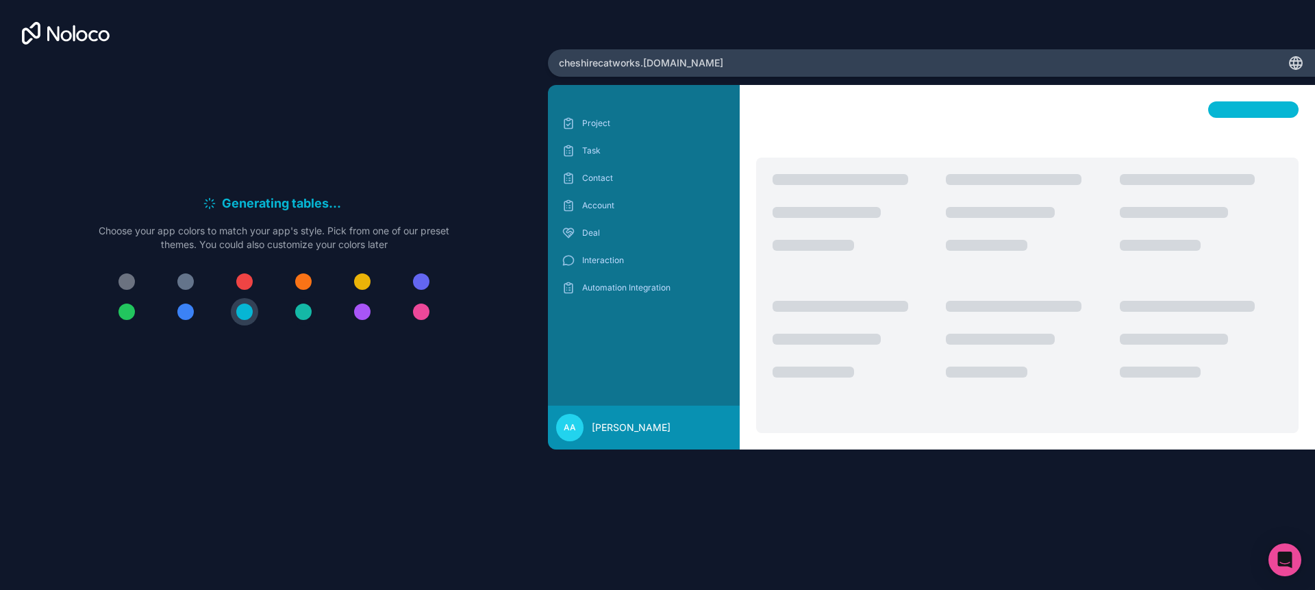
click at [300, 313] on div at bounding box center [303, 311] width 16 height 16
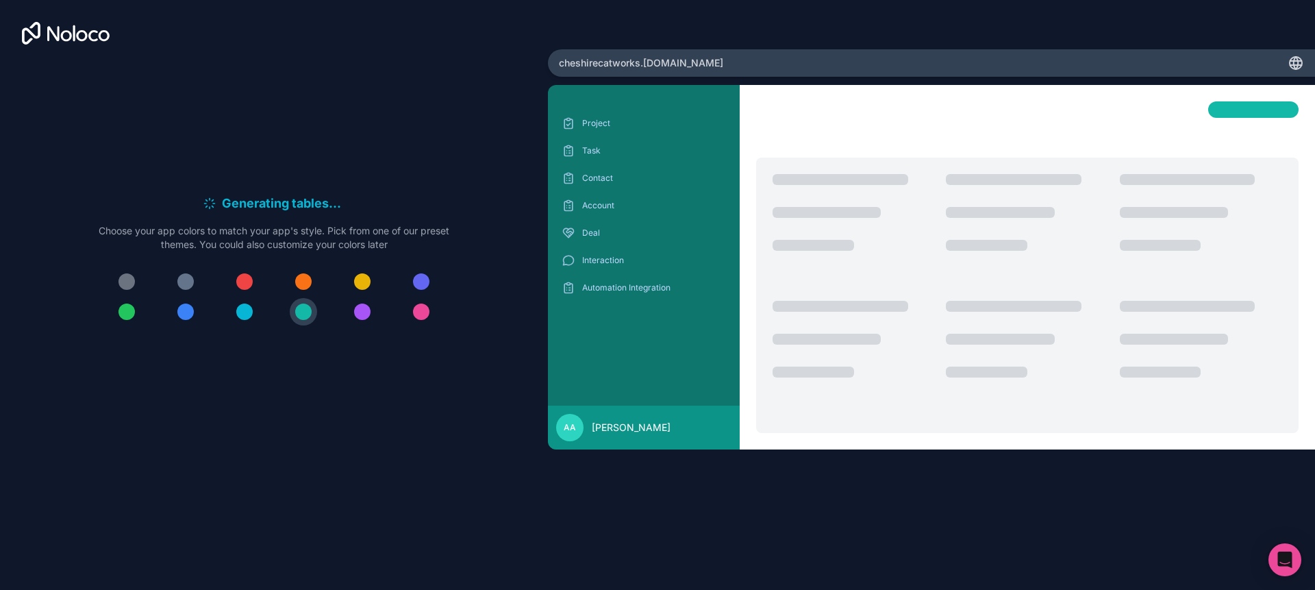
click at [362, 311] on div at bounding box center [362, 311] width 16 height 16
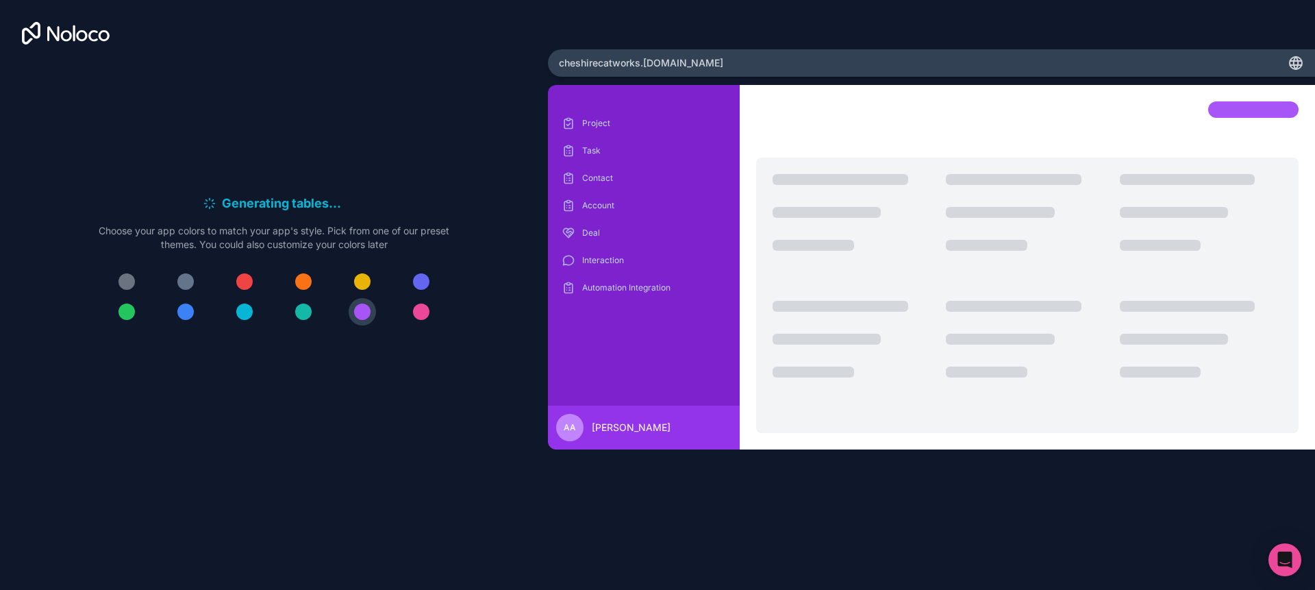
click at [421, 305] on div at bounding box center [421, 311] width 16 height 16
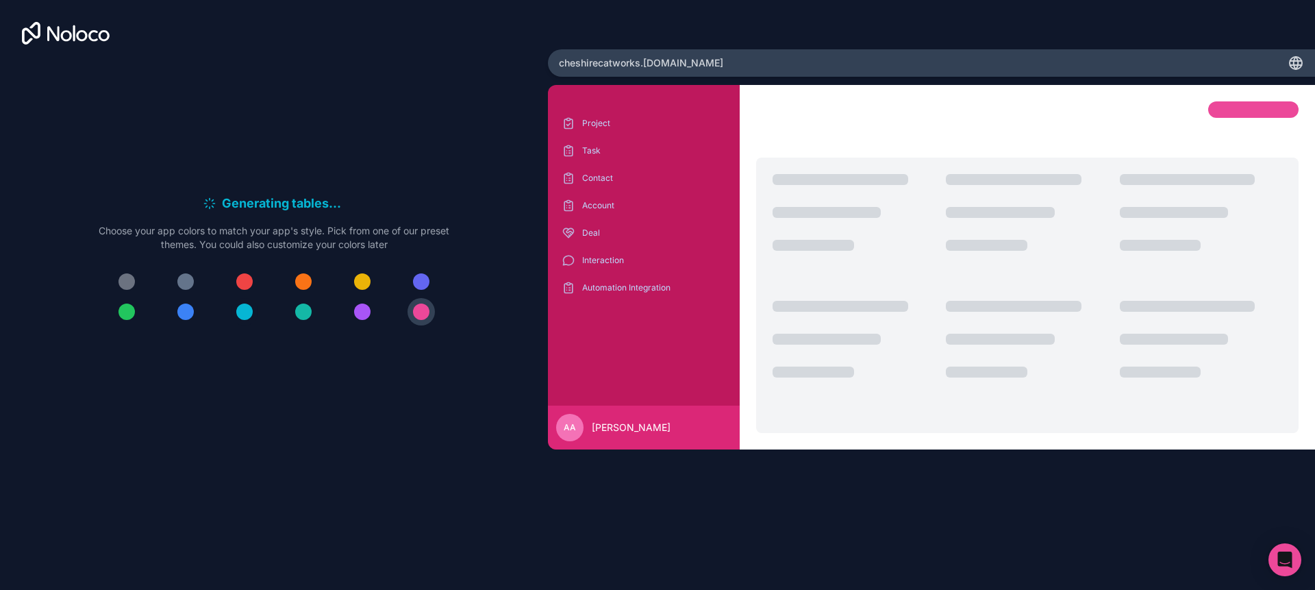
click at [240, 317] on div at bounding box center [244, 311] width 16 height 16
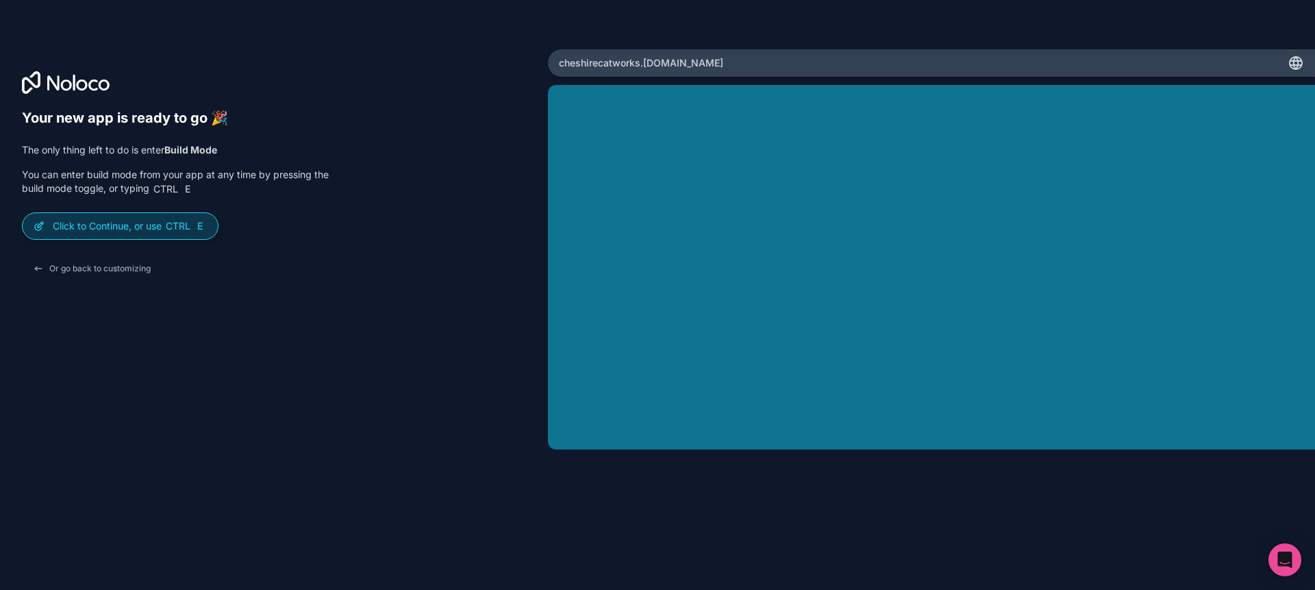
click at [46, 222] on div "Click to Continue, or use Ctrl E" at bounding box center [120, 226] width 195 height 26
